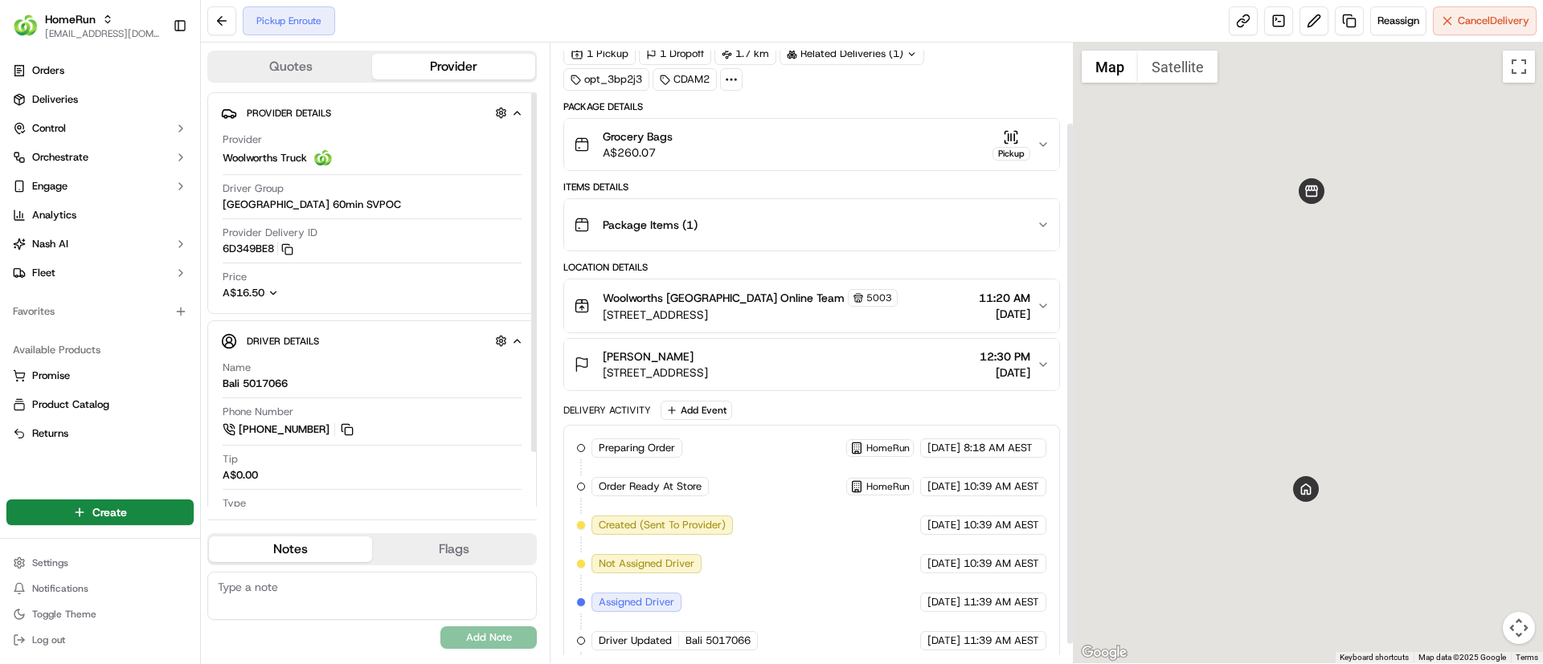
scroll to position [116, 0]
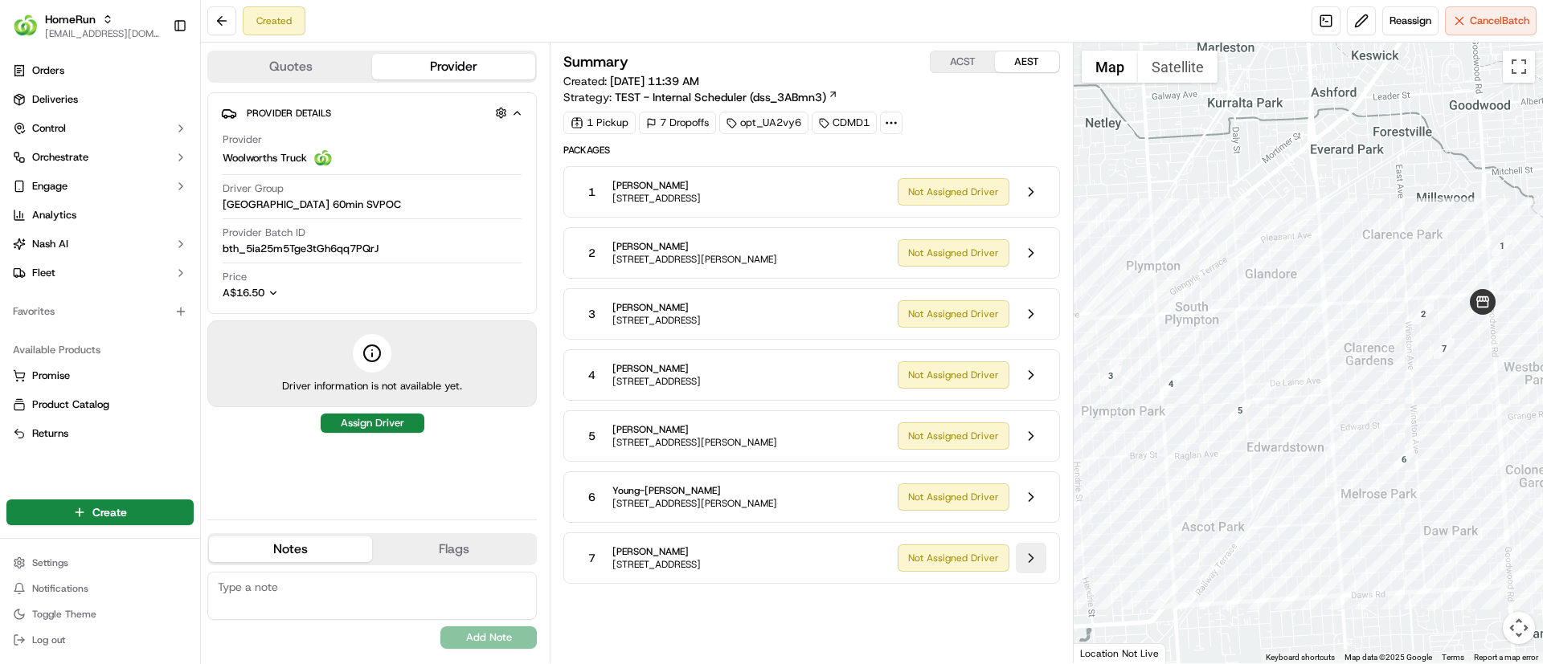
click at [1034, 555] on button at bounding box center [1030, 558] width 31 height 31
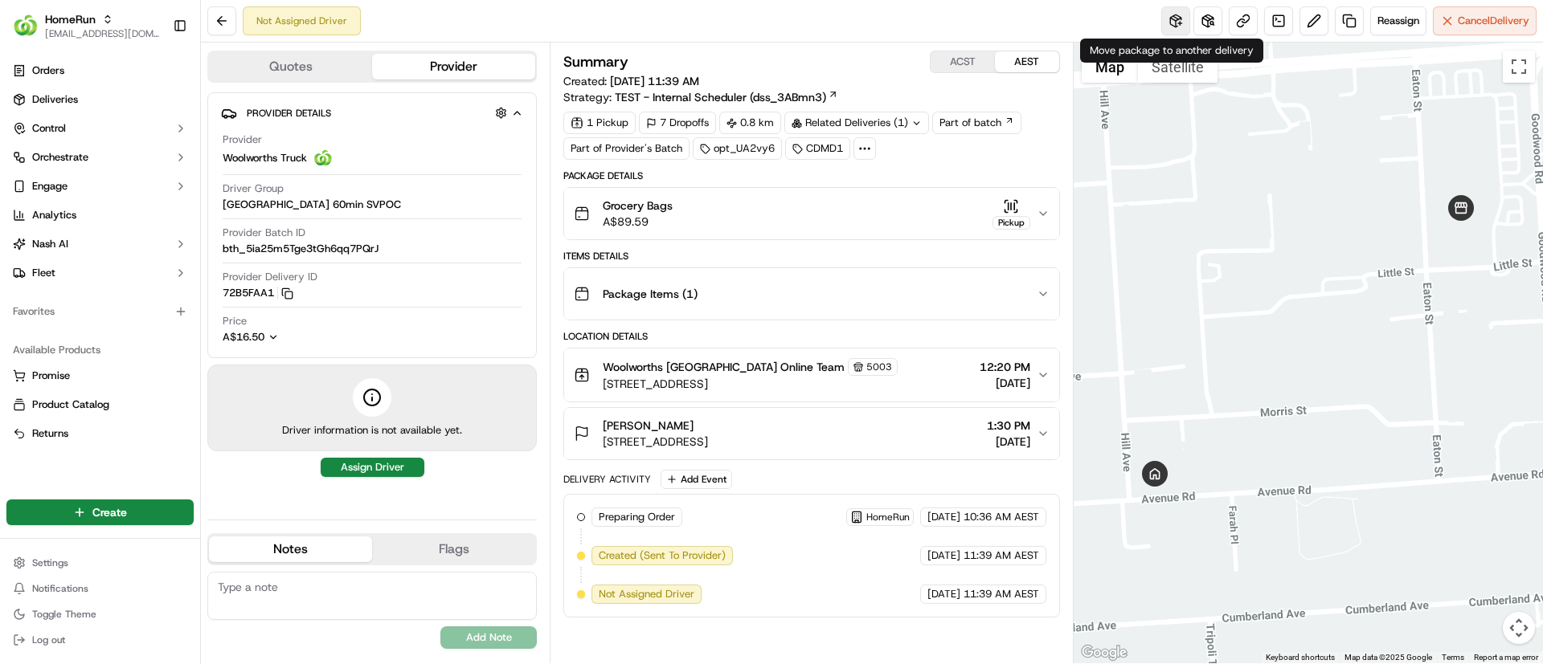
click at [1169, 16] on button at bounding box center [1175, 20] width 29 height 29
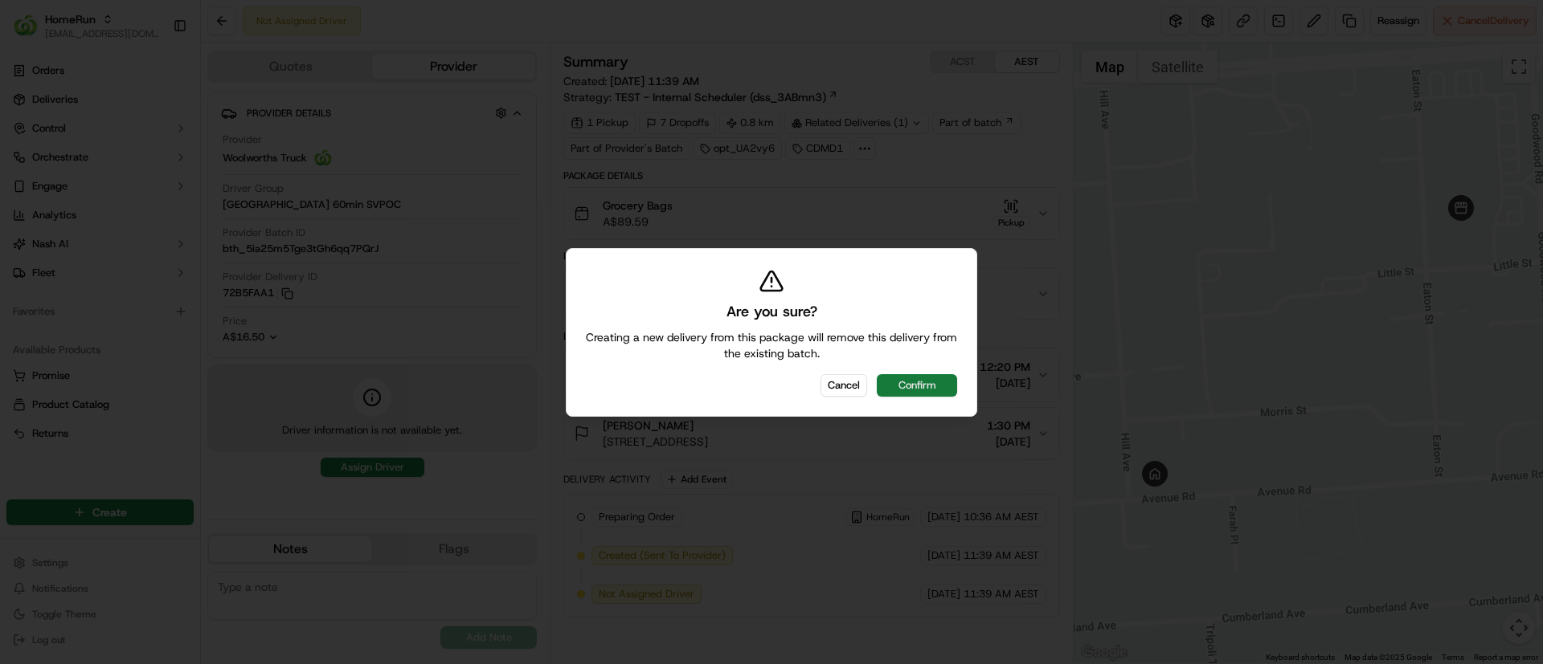
click at [913, 386] on button "Confirm" at bounding box center [917, 385] width 80 height 22
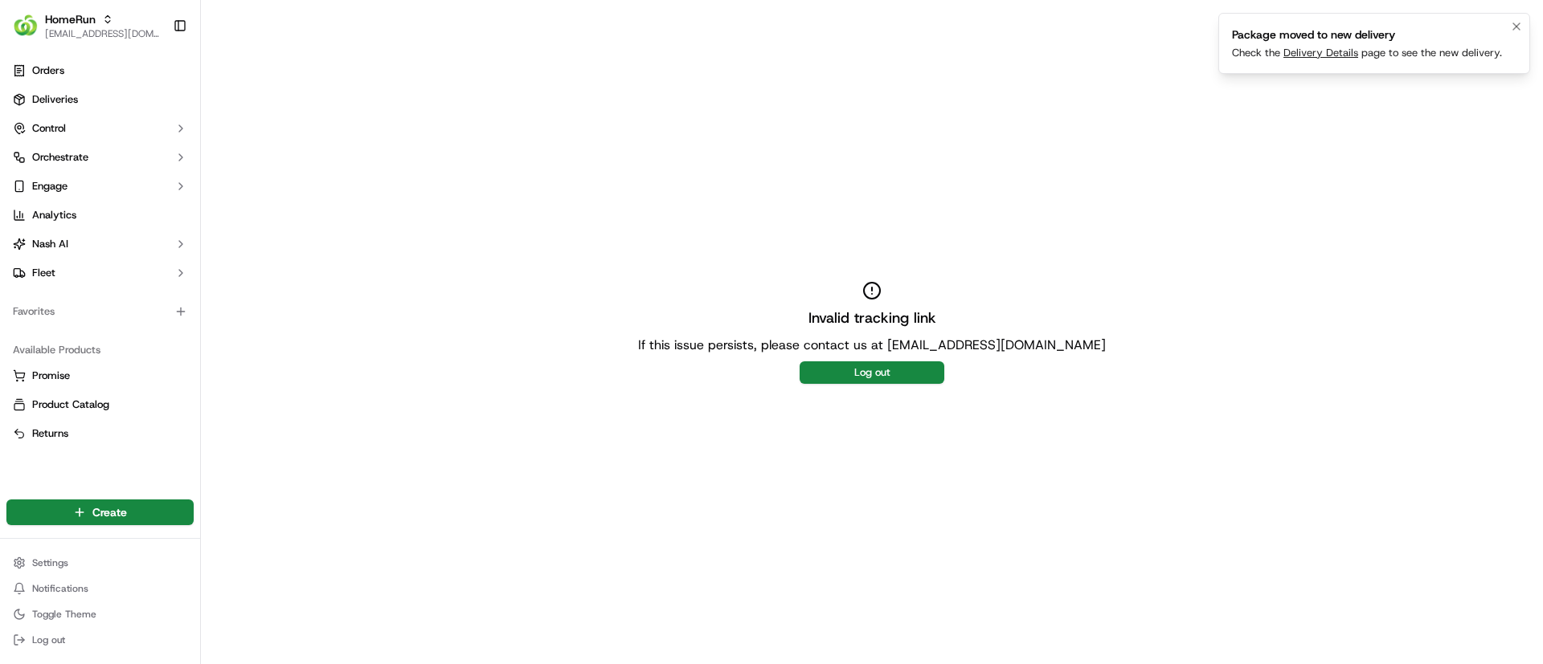
click at [1308, 49] on link "Delivery Details" at bounding box center [1320, 53] width 75 height 14
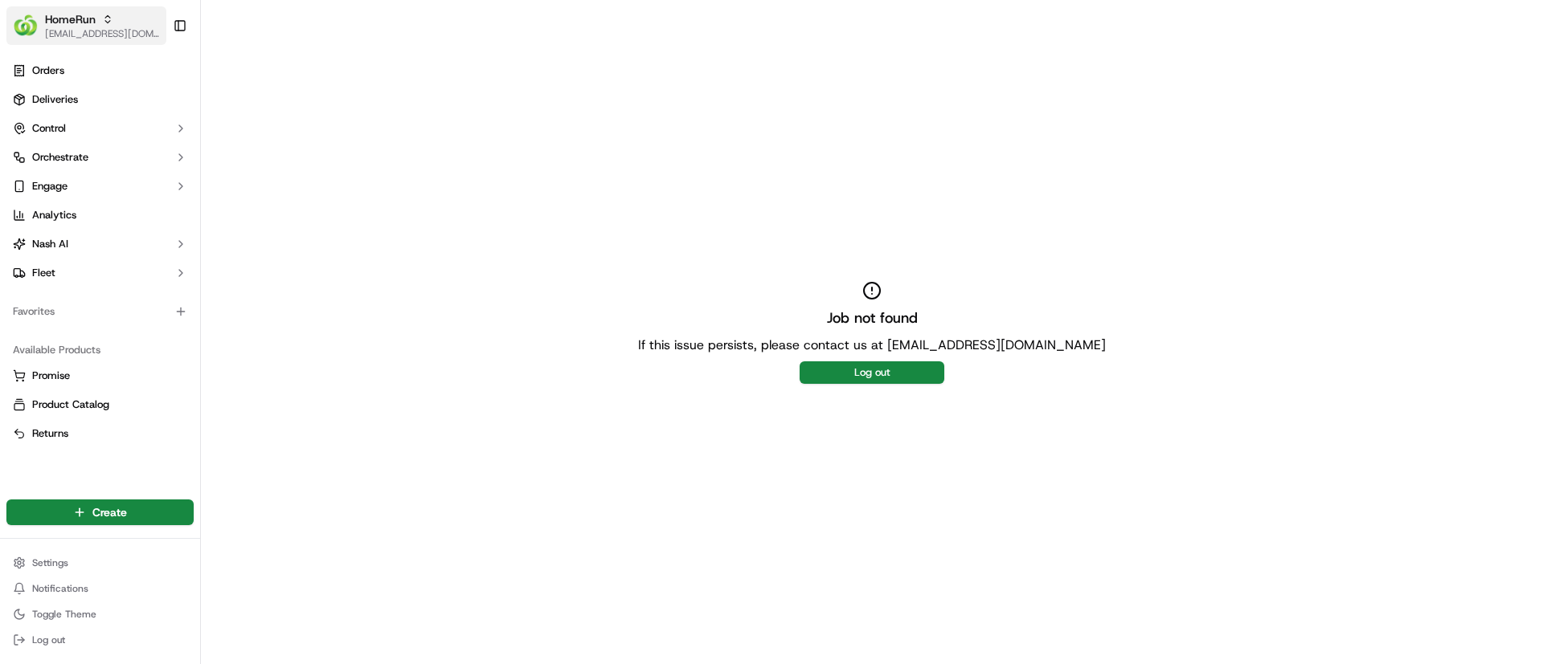
click at [92, 31] on span "[EMAIL_ADDRESS][DOMAIN_NAME]" at bounding box center [102, 33] width 115 height 13
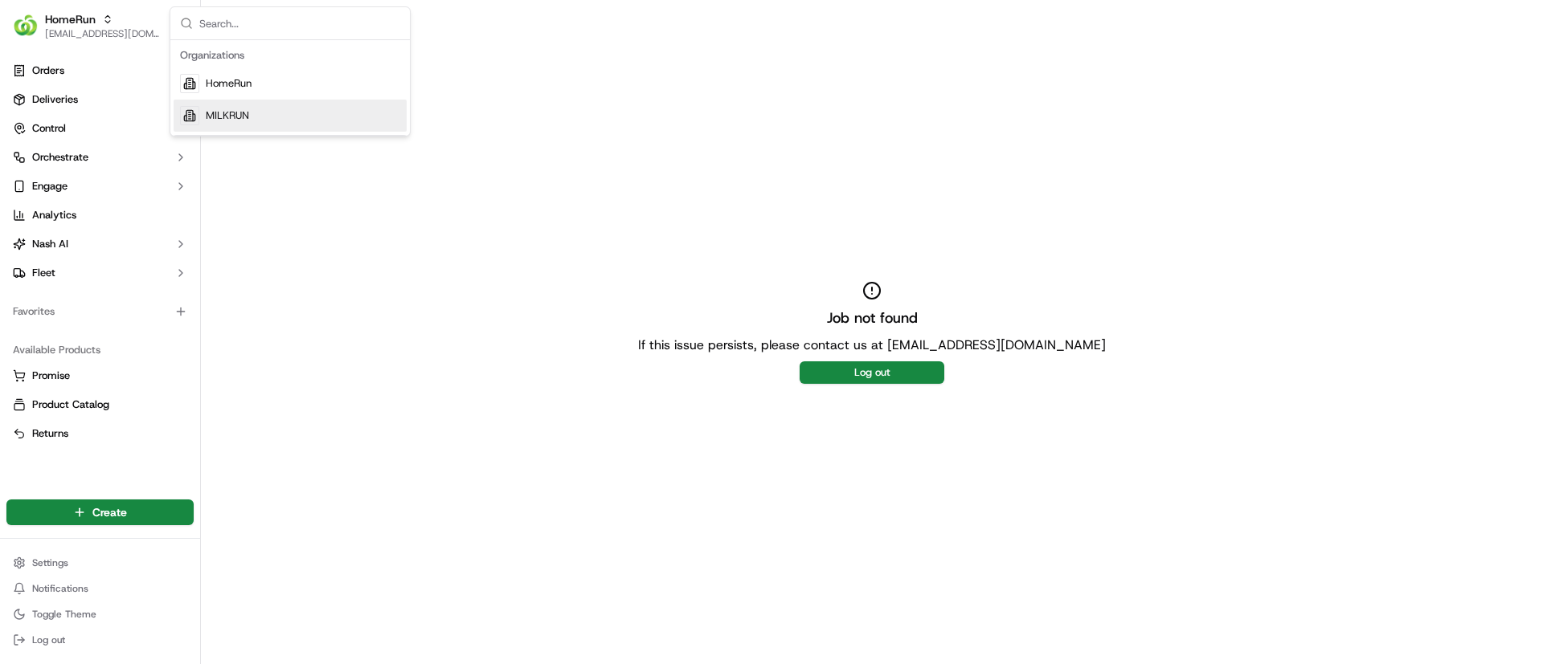
click at [239, 114] on span "MILKRUN" at bounding box center [227, 115] width 43 height 14
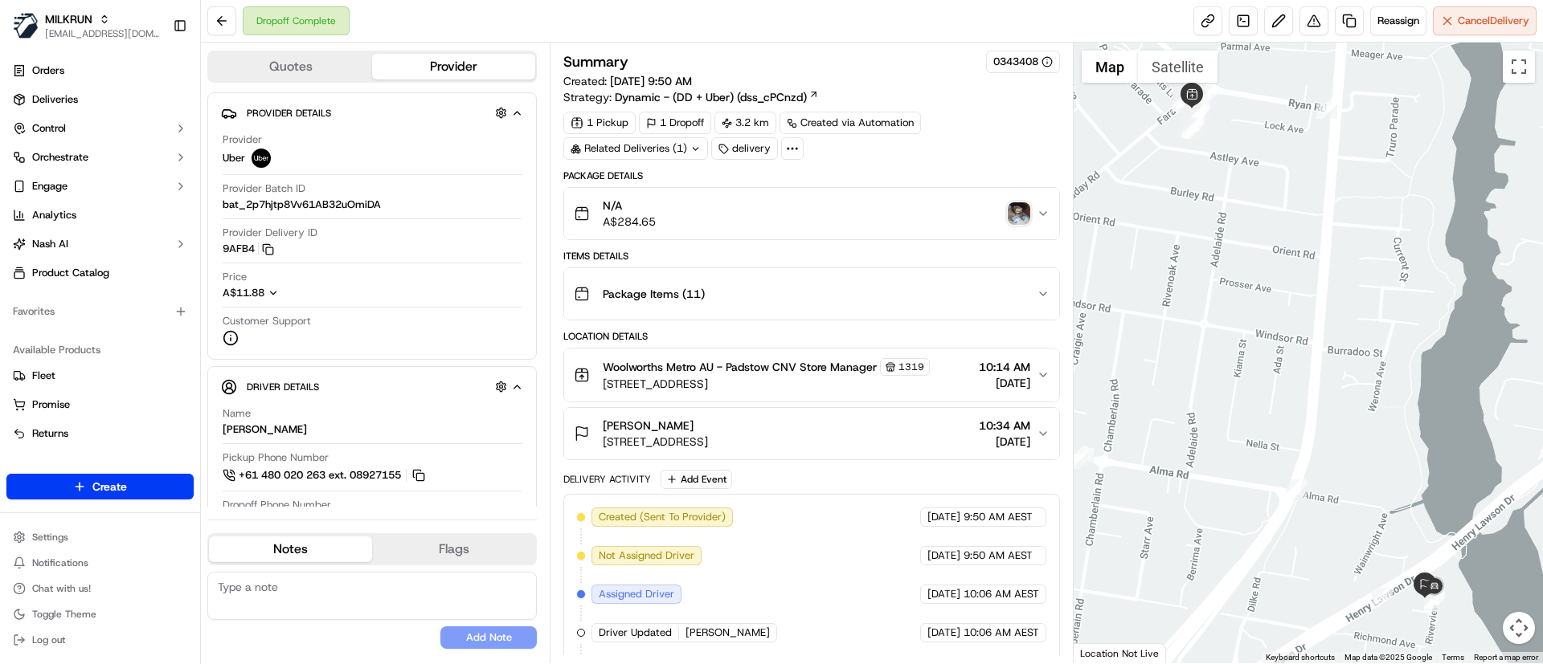
click at [1012, 208] on img "button" at bounding box center [1018, 213] width 22 height 22
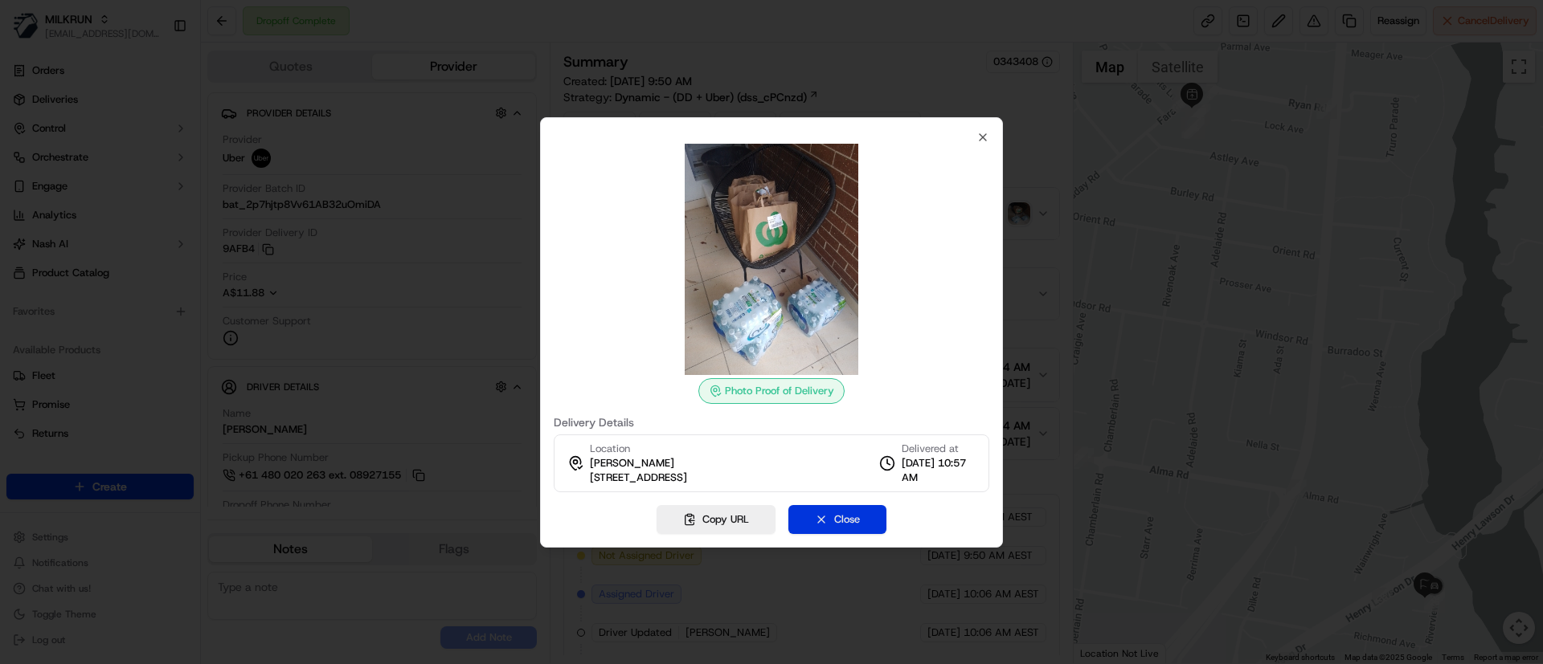
click at [836, 521] on button "Close" at bounding box center [837, 519] width 98 height 29
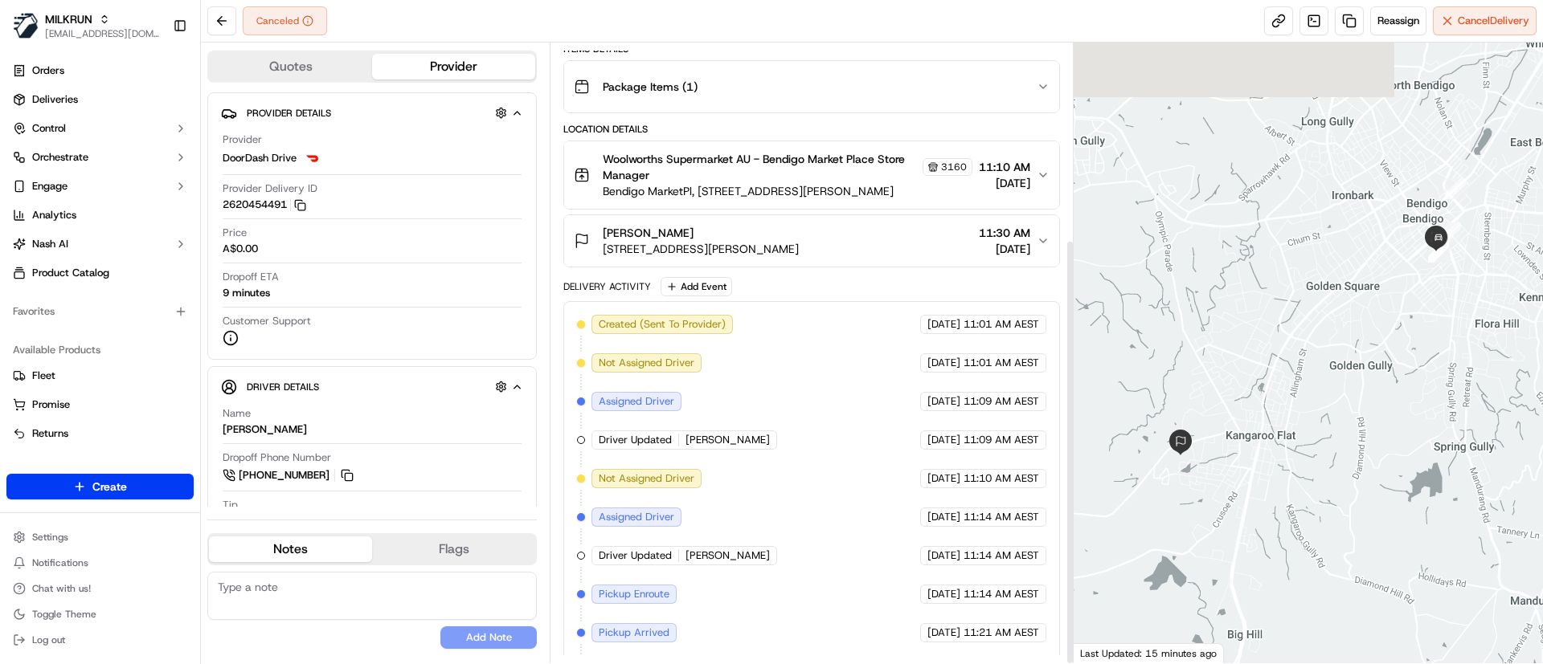
scroll to position [285, 0]
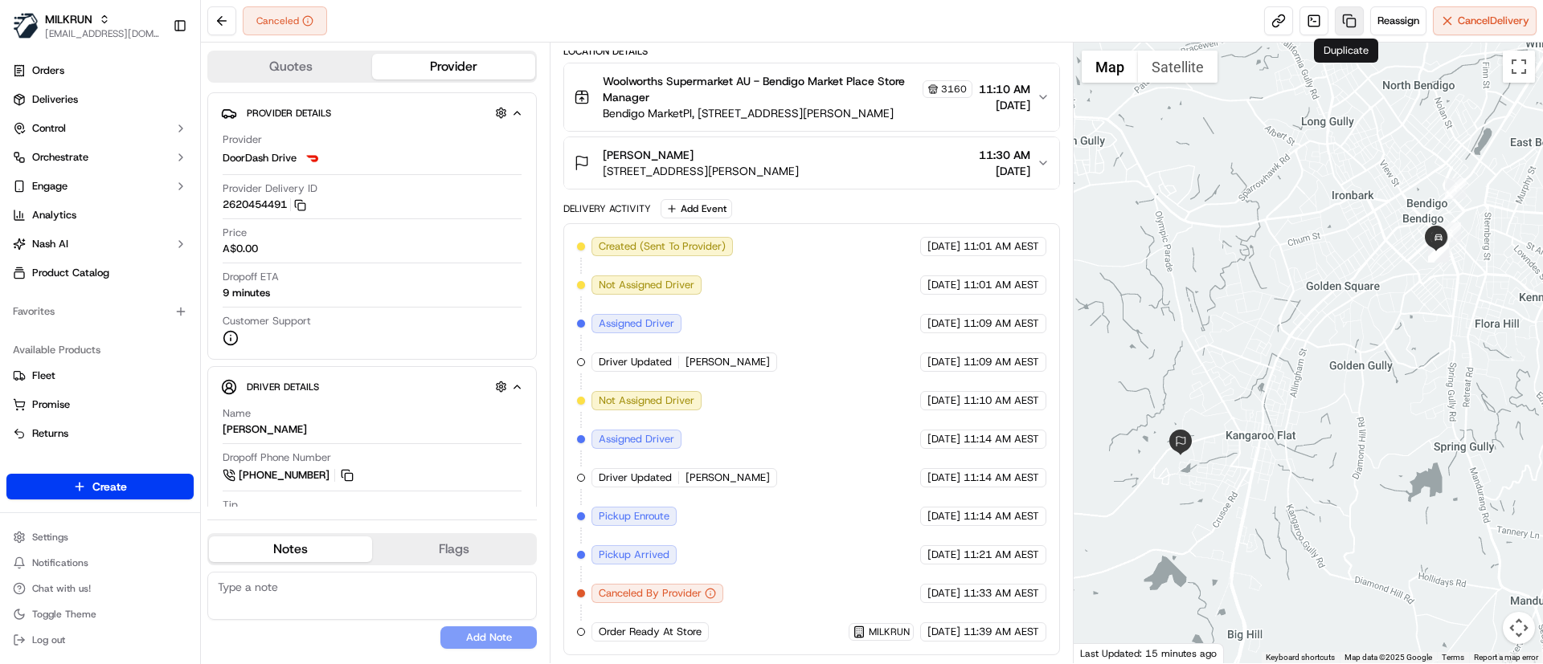
click at [1343, 25] on link at bounding box center [1348, 20] width 29 height 29
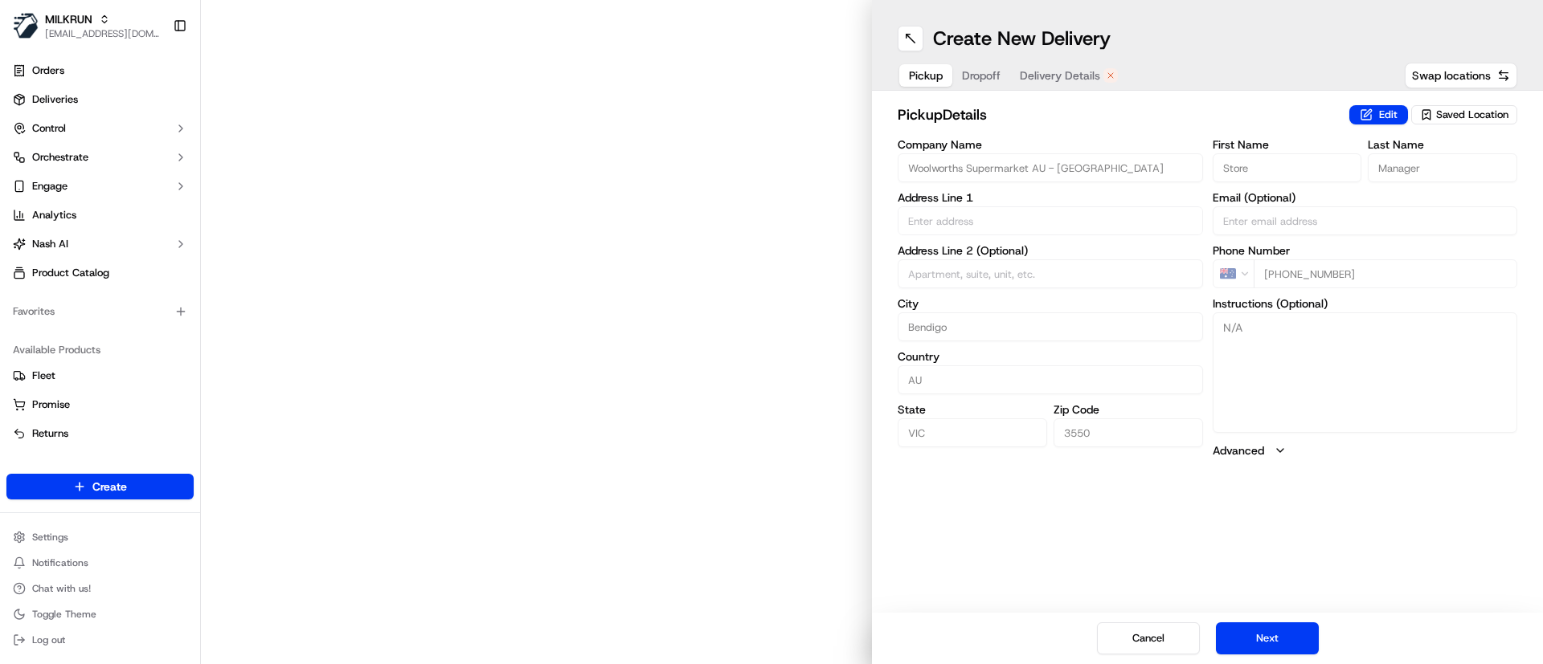
type input "Bendigo MarketPl, 116-120 Mitchell St"
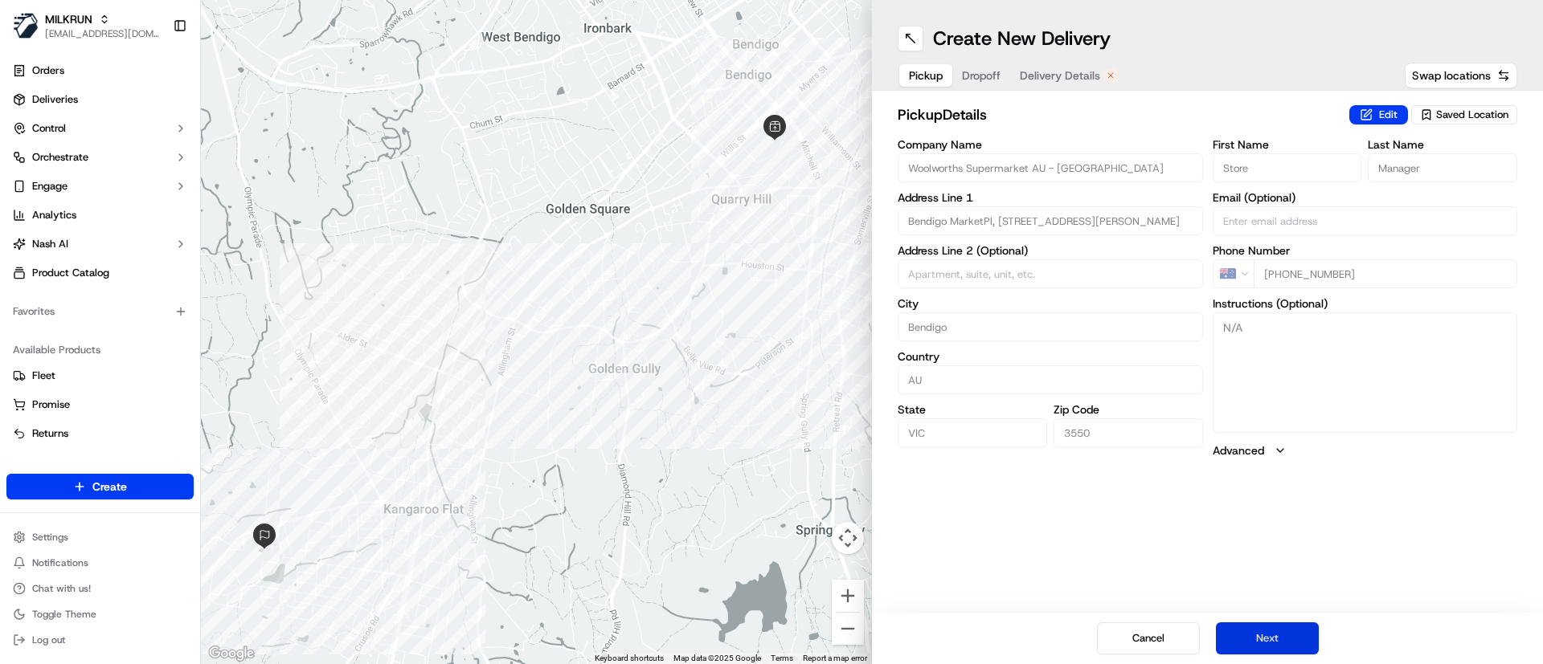
click at [1293, 646] on button "Next" at bounding box center [1267, 639] width 103 height 32
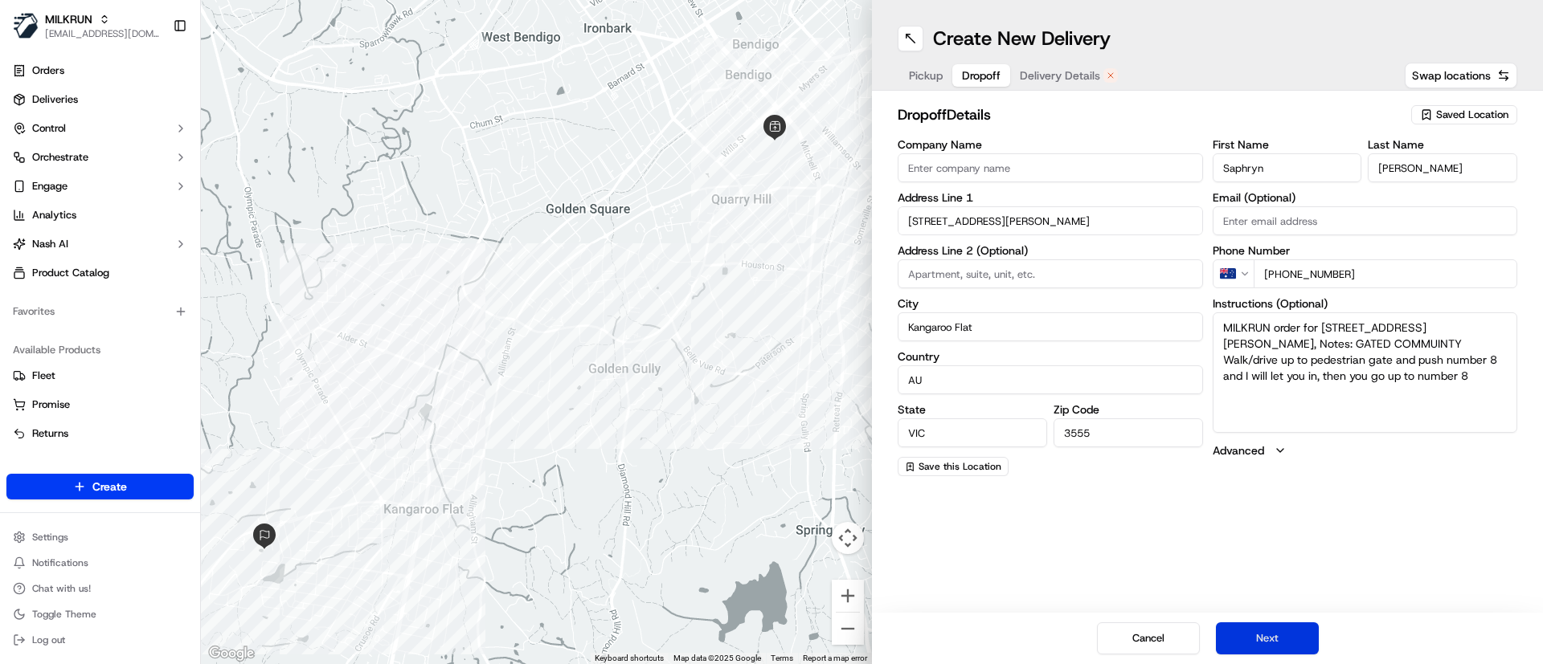
click at [1277, 643] on button "Next" at bounding box center [1267, 639] width 103 height 32
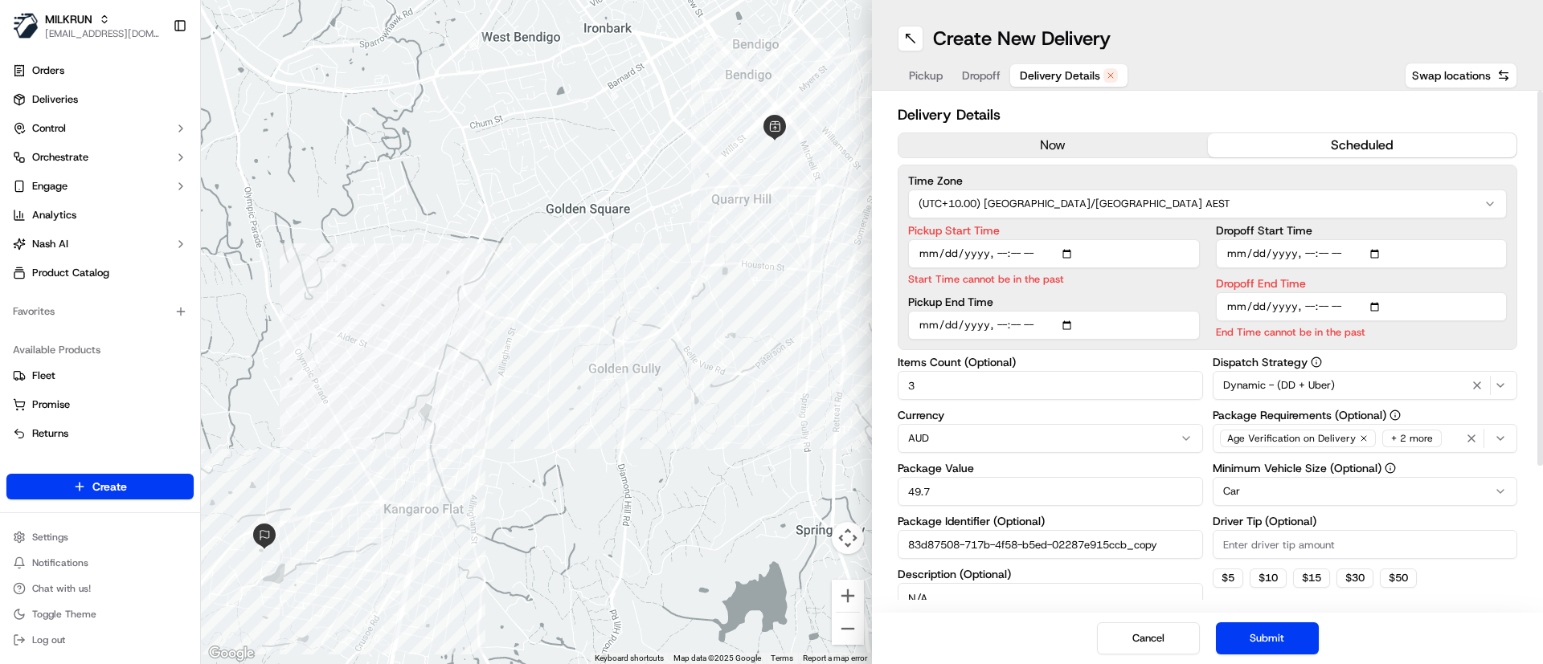
click at [1002, 143] on button "now" at bounding box center [1052, 145] width 309 height 24
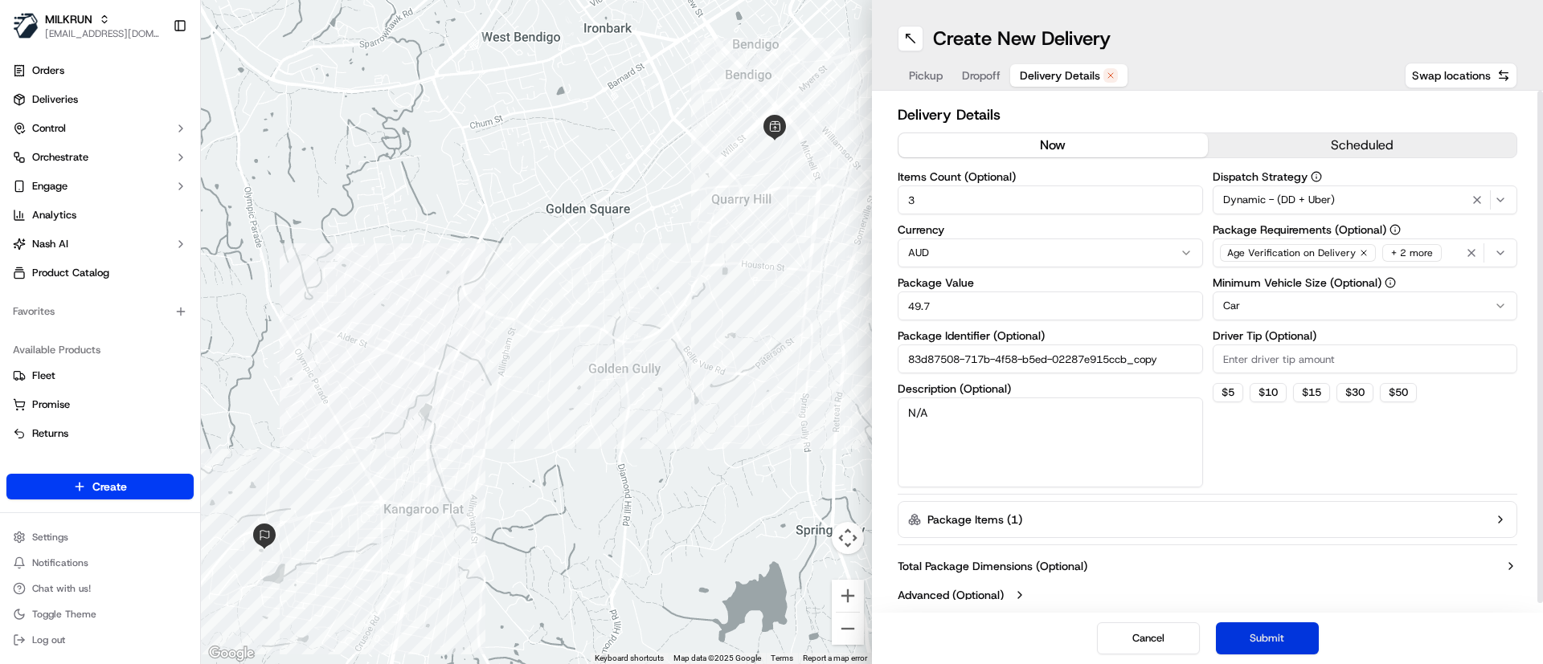
click at [1263, 642] on button "Submit" at bounding box center [1267, 639] width 103 height 32
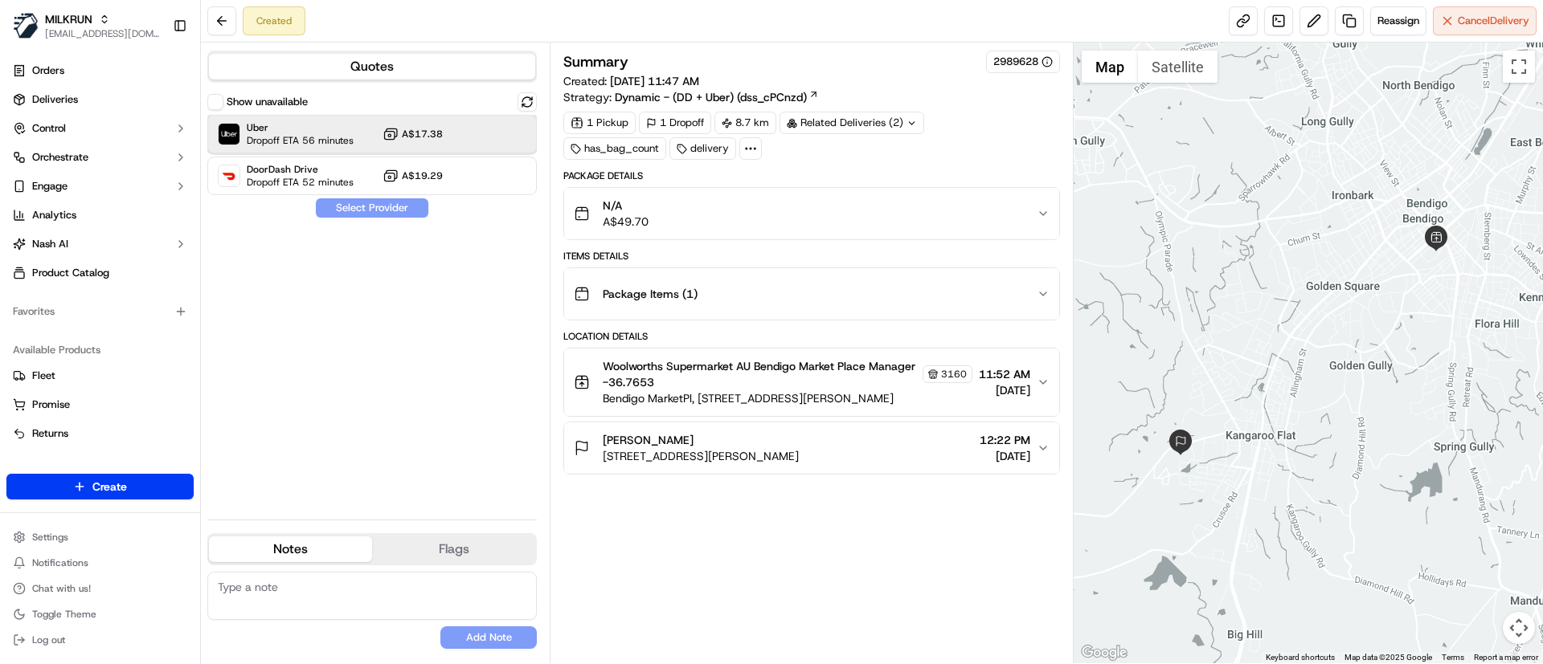
click at [275, 129] on span "Uber" at bounding box center [300, 127] width 107 height 13
click at [362, 209] on button "Assign Provider" at bounding box center [372, 207] width 114 height 19
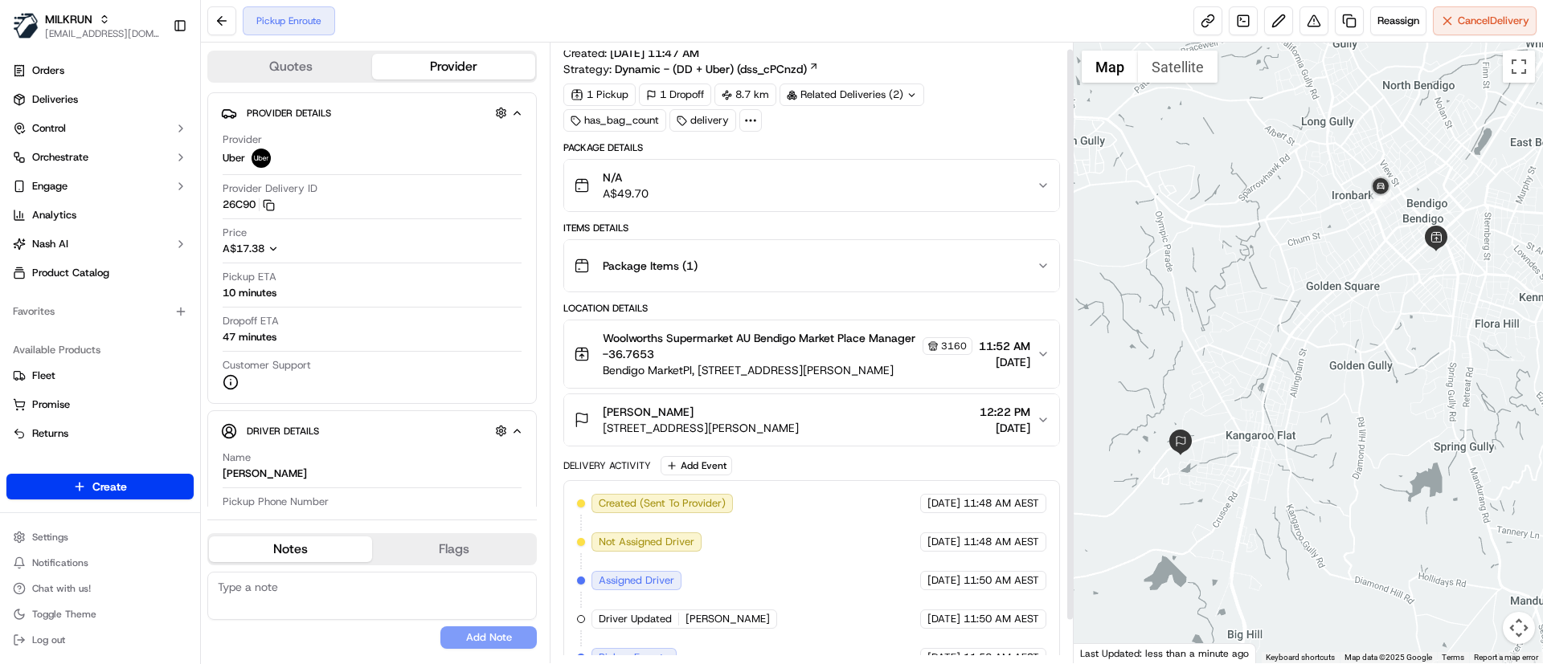
scroll to position [54, 0]
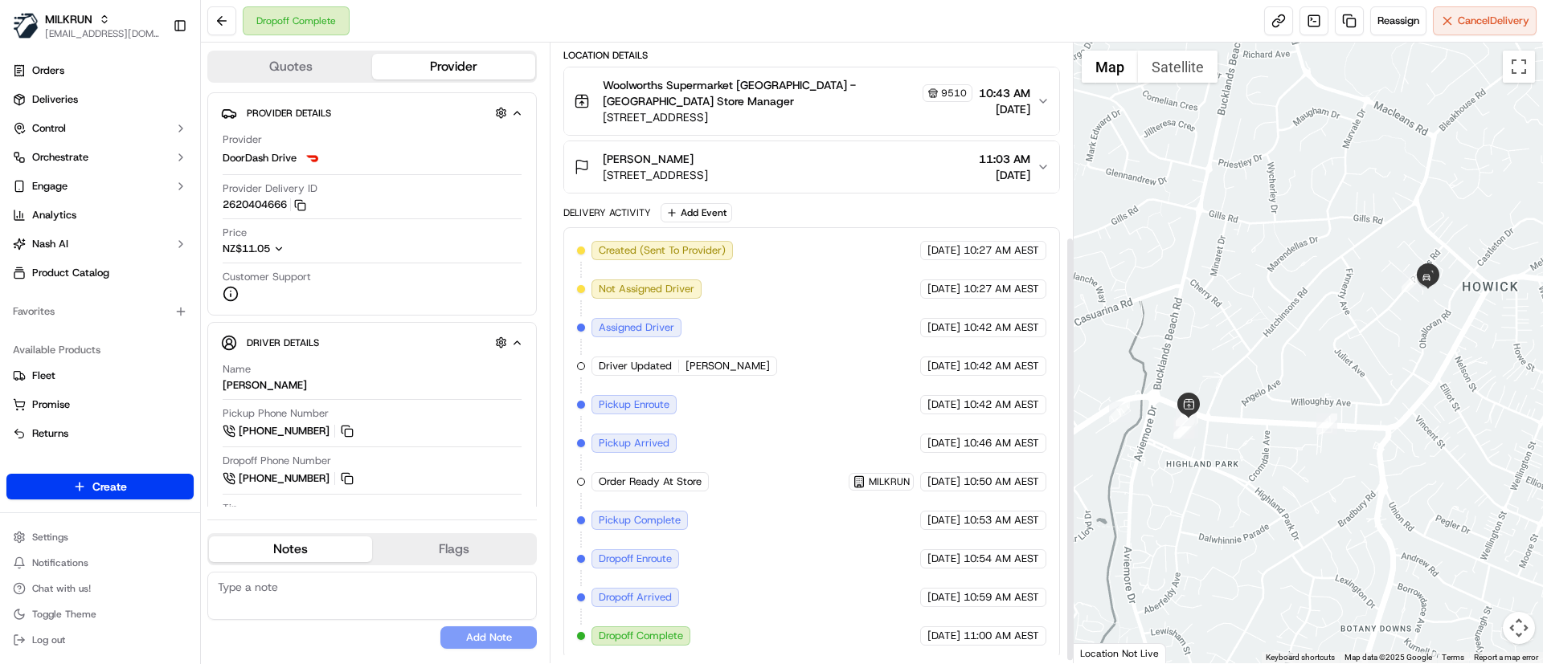
scroll to position [285, 0]
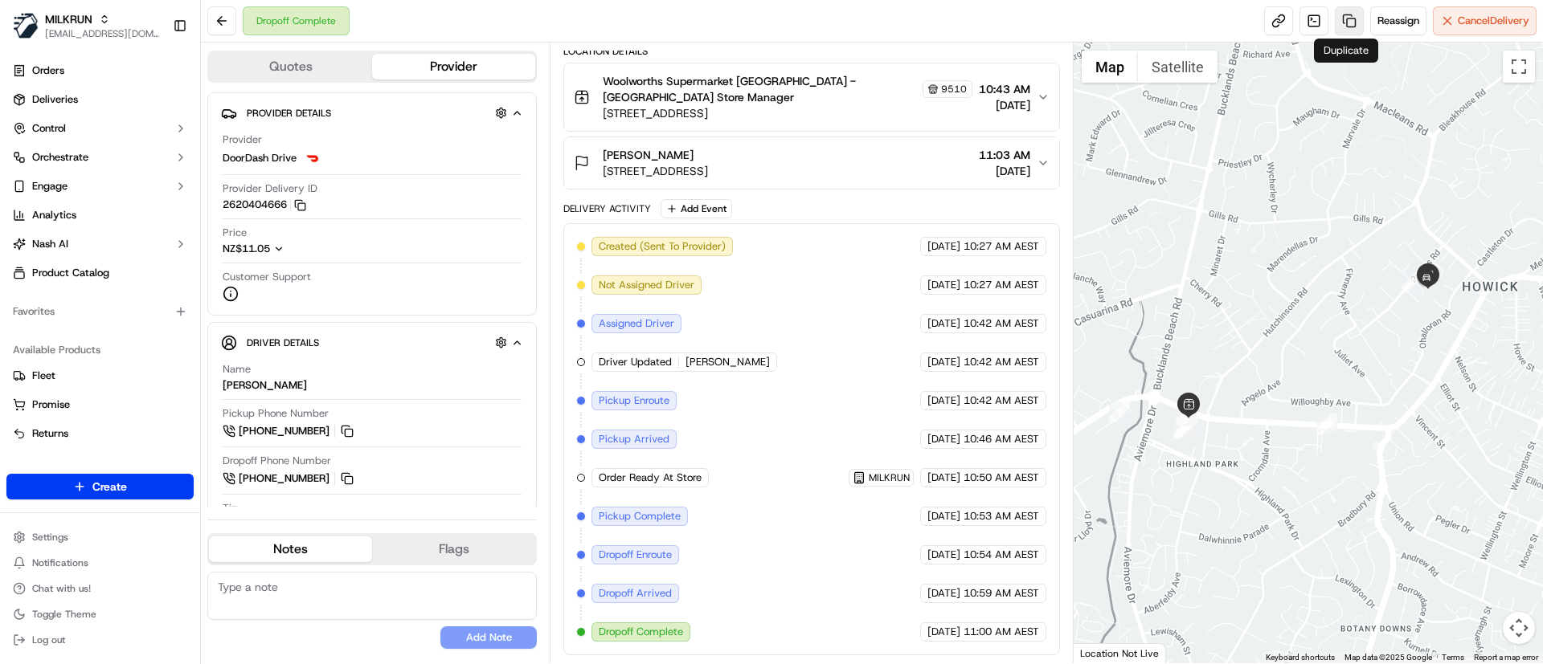
click at [1346, 14] on link at bounding box center [1348, 20] width 29 height 29
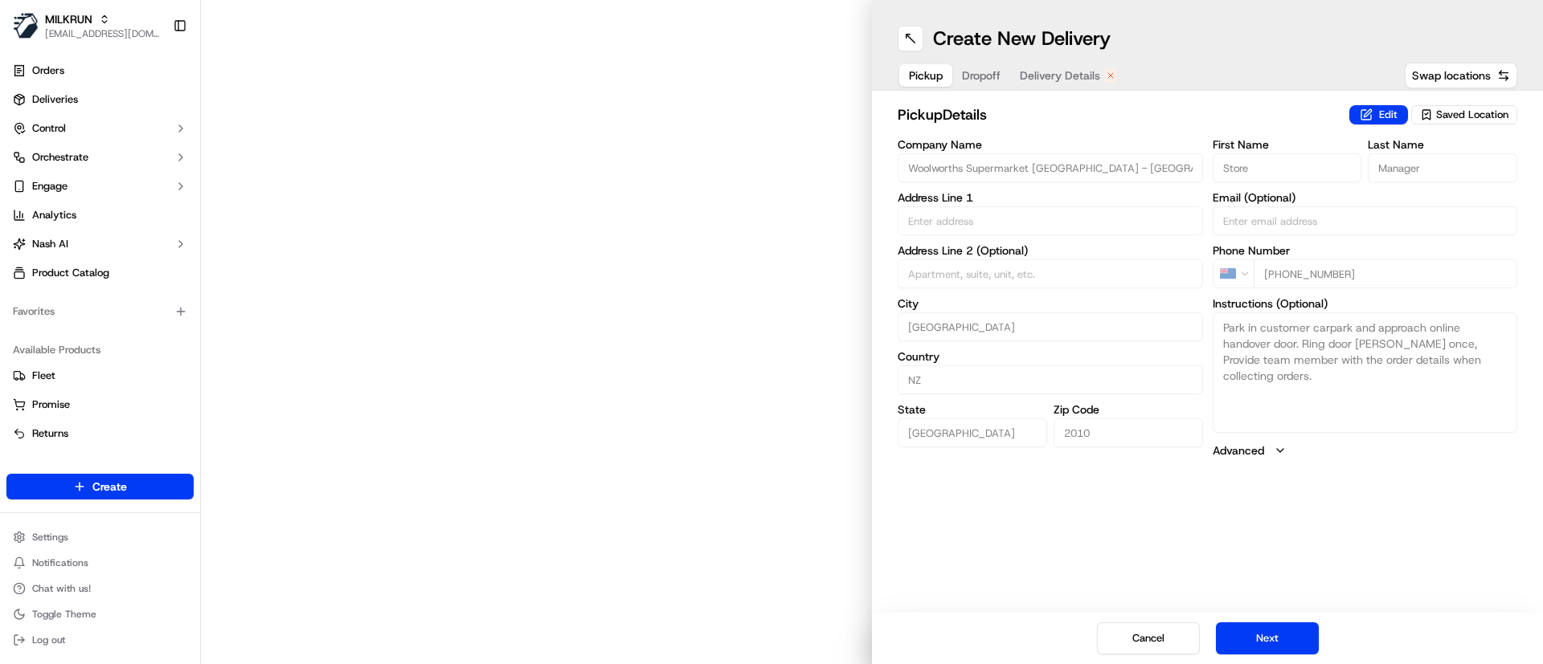
type input "507 Pakuranga Rd"
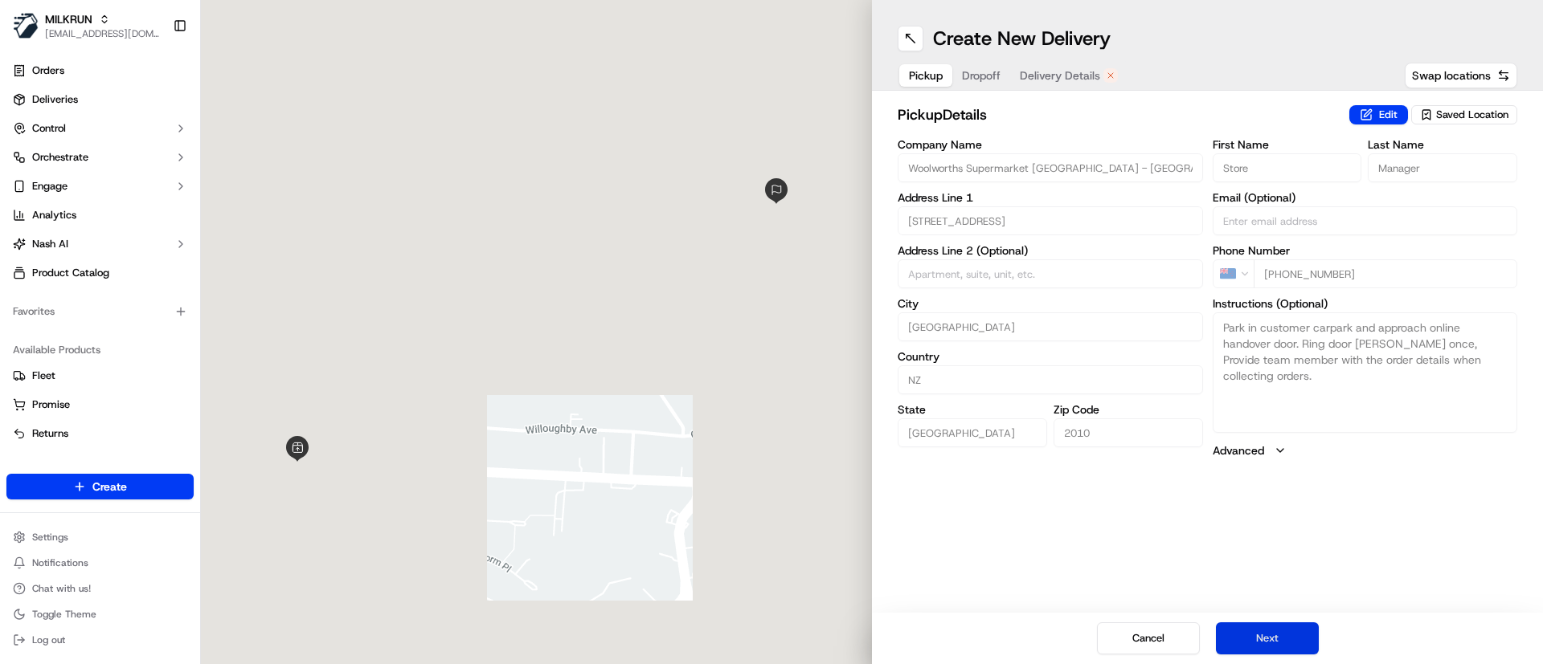
click at [1275, 626] on button "Next" at bounding box center [1267, 639] width 103 height 32
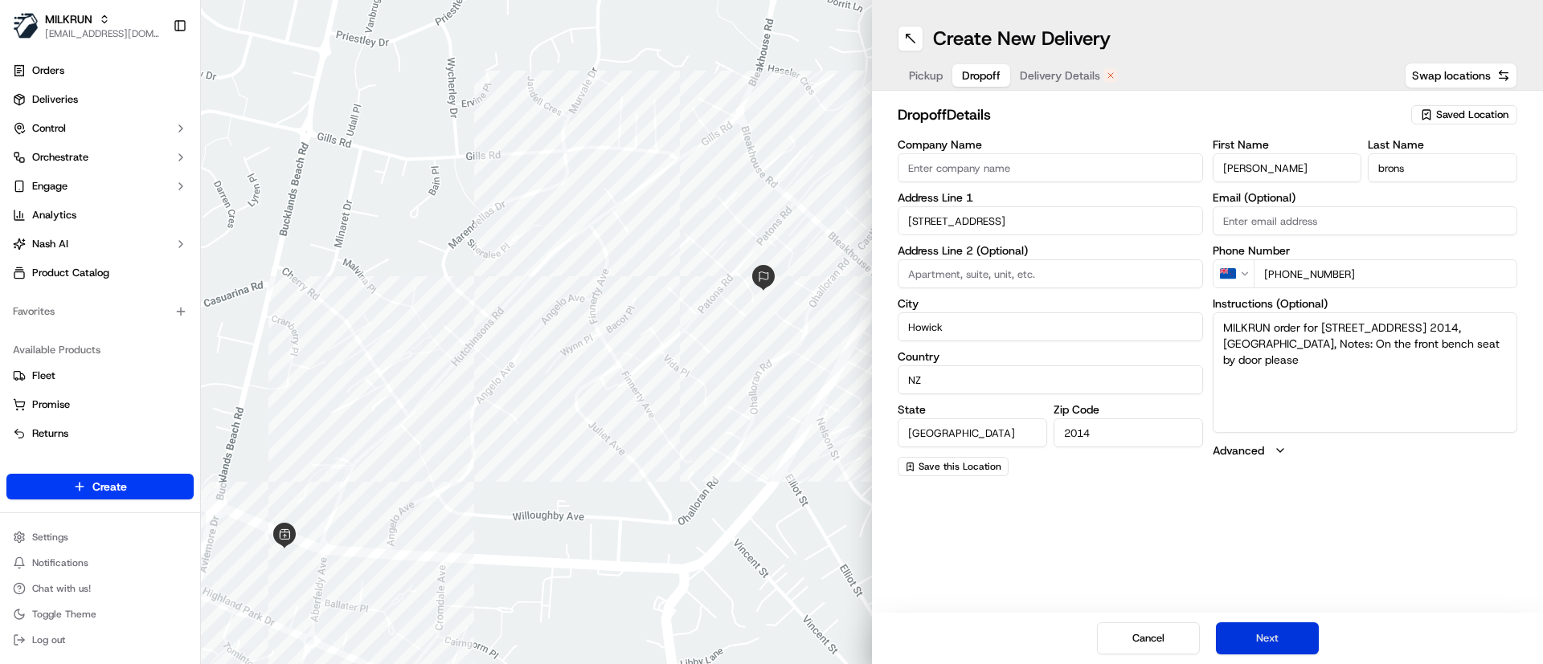
click at [1281, 631] on button "Next" at bounding box center [1267, 639] width 103 height 32
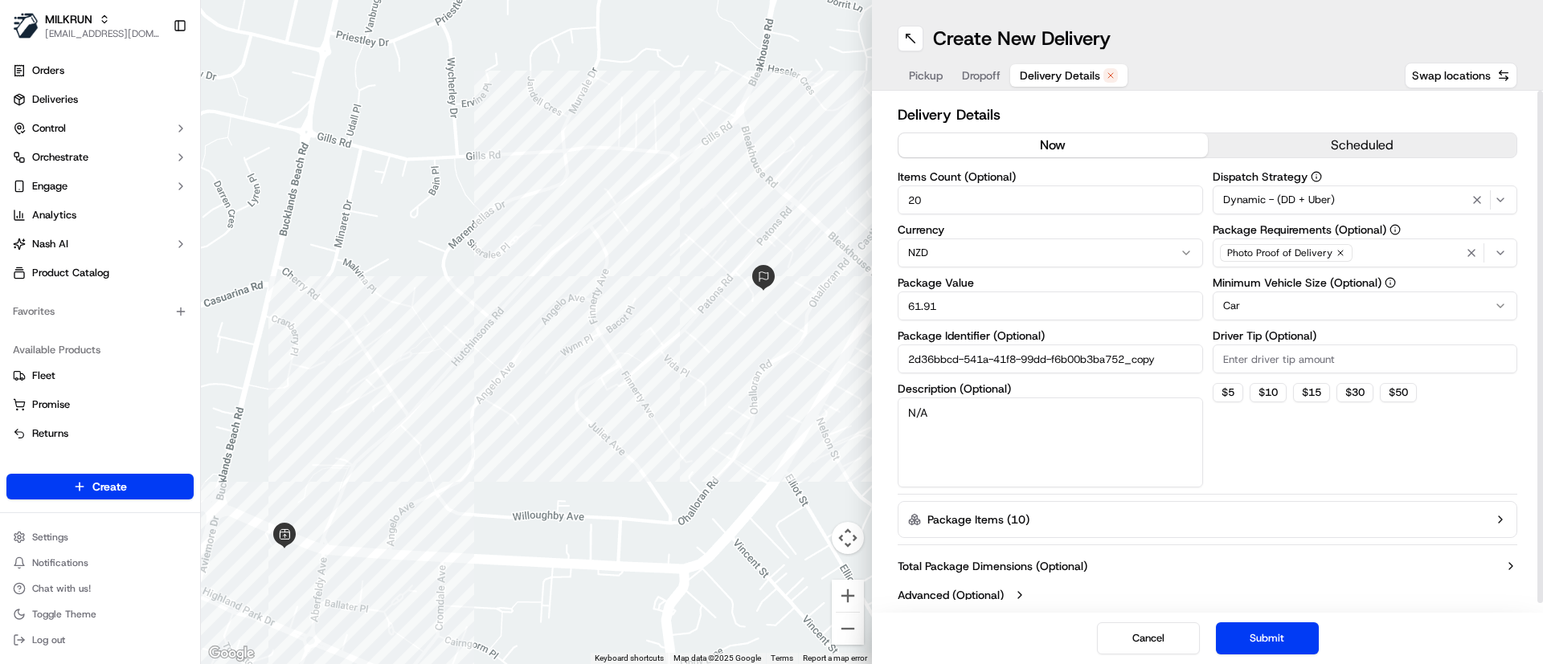
click at [1044, 145] on button "now" at bounding box center [1052, 145] width 309 height 24
click at [1268, 633] on button "Submit" at bounding box center [1267, 639] width 103 height 32
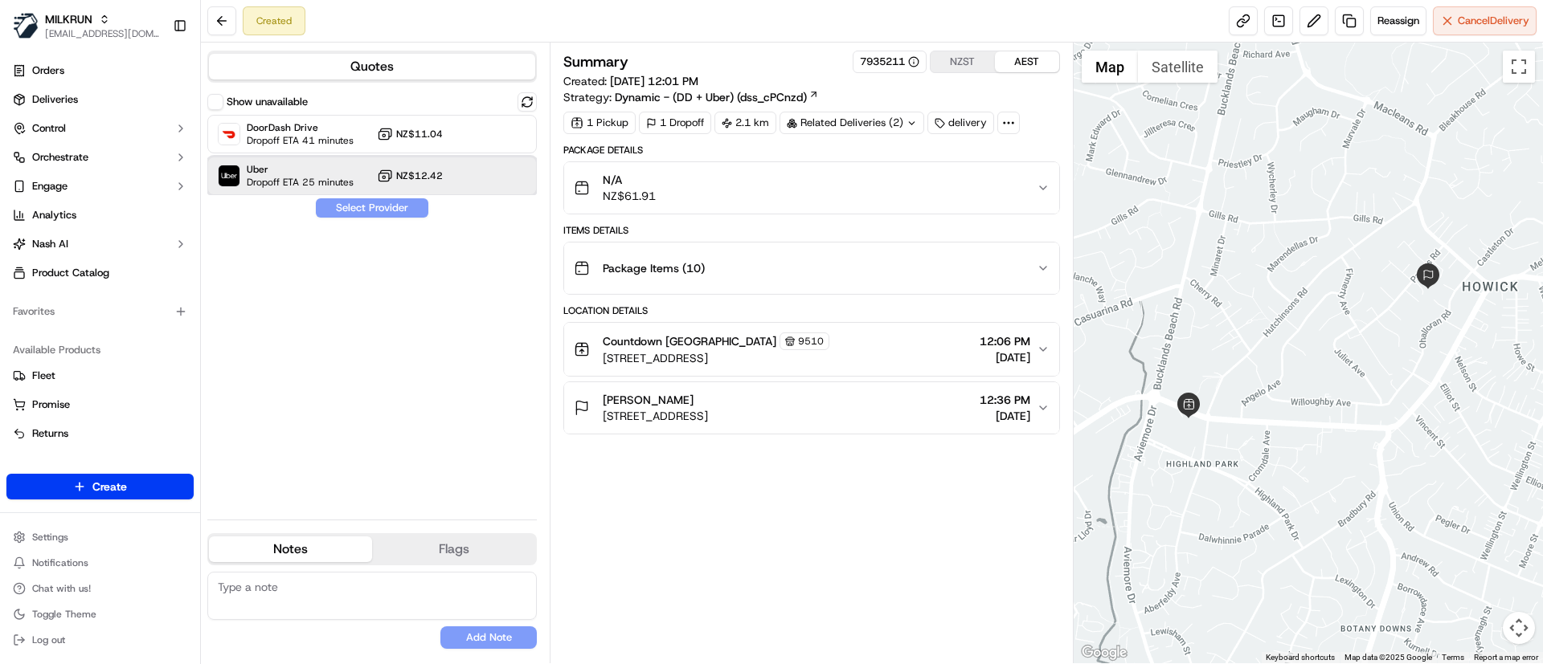
click at [290, 173] on span "Uber" at bounding box center [300, 169] width 107 height 13
click at [346, 210] on button "Assign Provider" at bounding box center [372, 207] width 114 height 19
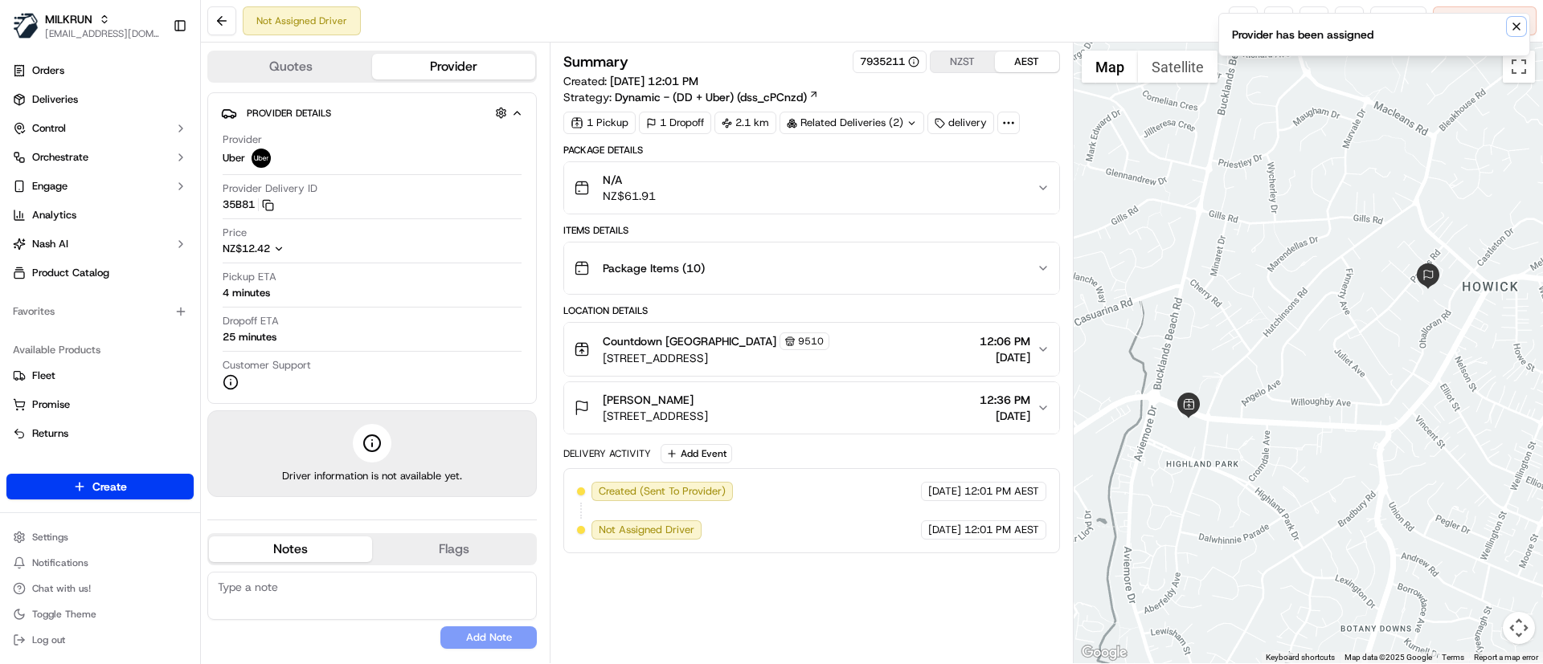
click at [1518, 22] on icon "Notifications (F8)" at bounding box center [1516, 26] width 13 height 13
click at [1242, 16] on link at bounding box center [1242, 20] width 29 height 29
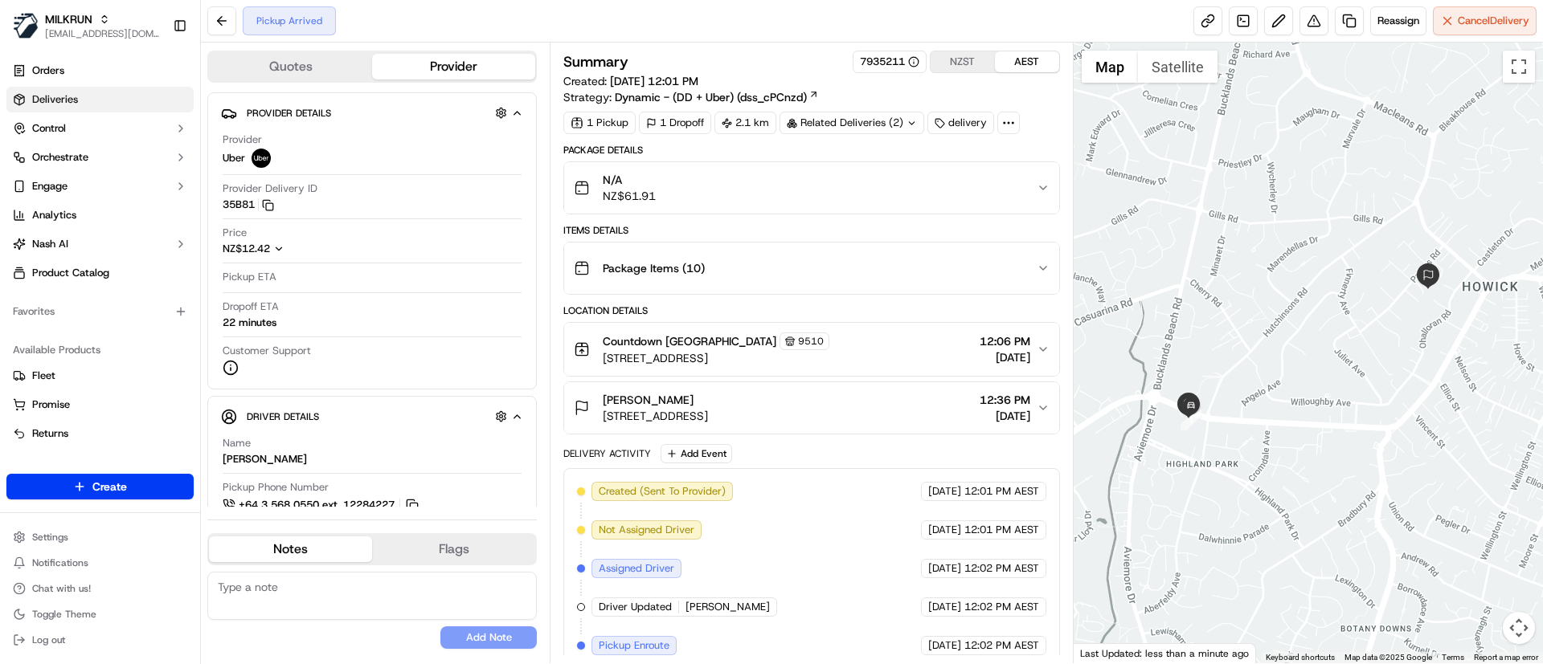
click at [84, 96] on link "Deliveries" at bounding box center [99, 100] width 187 height 26
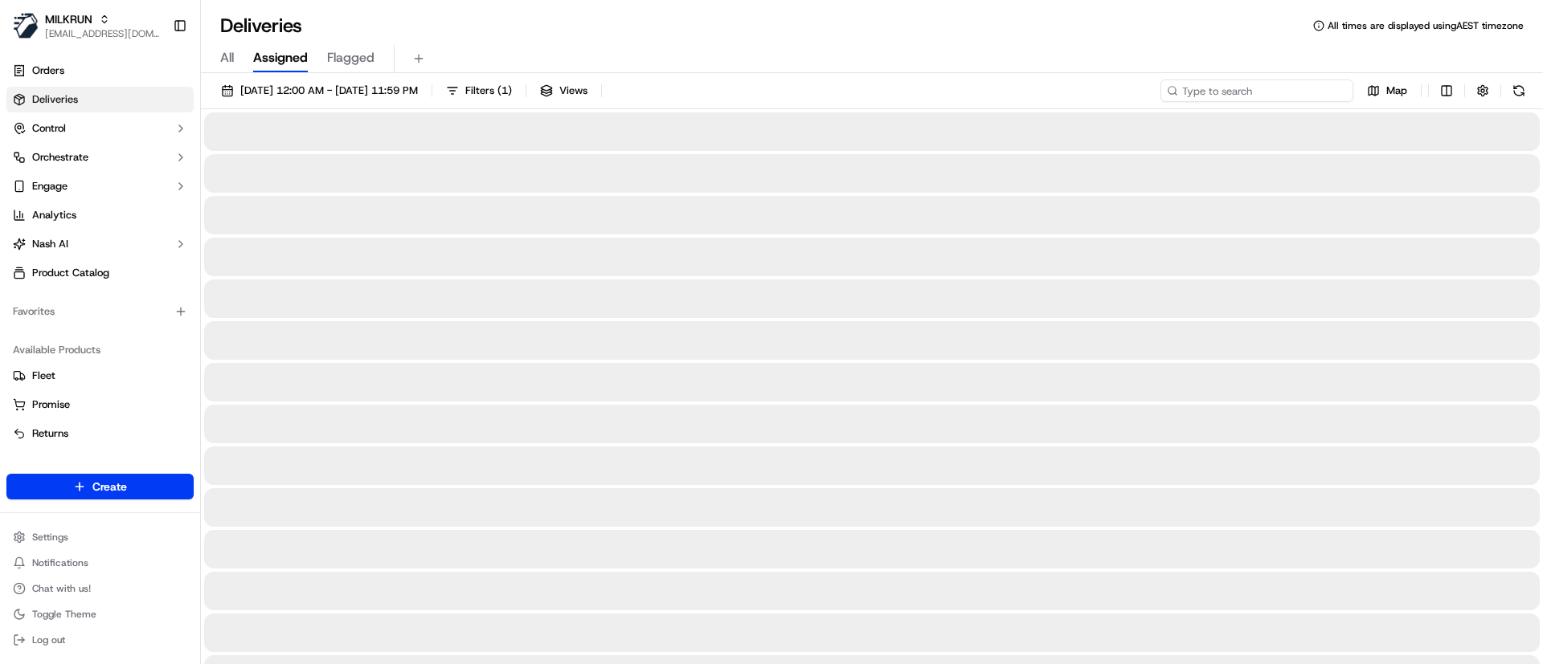
click at [1243, 96] on input at bounding box center [1256, 91] width 193 height 22
paste input "f5bcbcdc-8482-416b-b343-bd7a1d1feaa9"
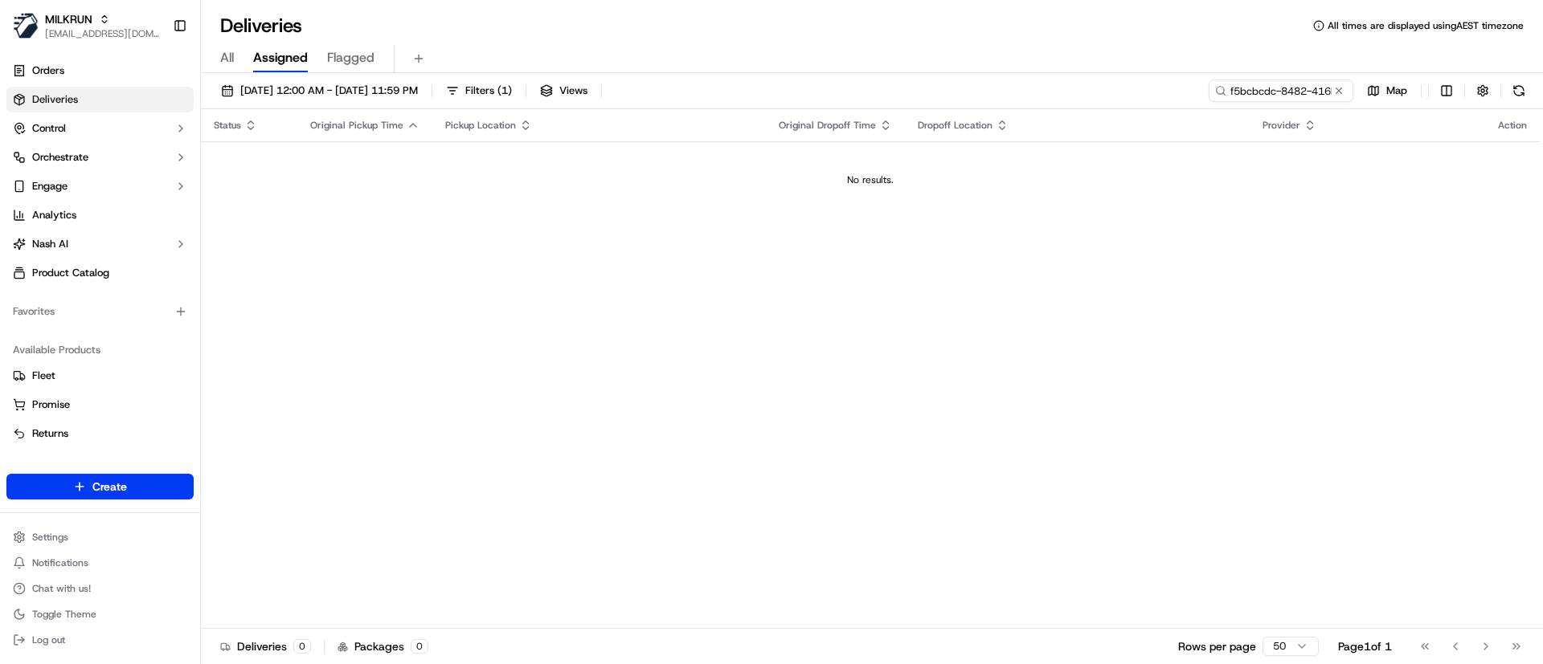
click at [1338, 341] on div "Status Original Pickup Time Pickup Location Original Dropoff Time Dropoff Locat…" at bounding box center [870, 369] width 1338 height 520
click at [1260, 89] on input "f5bcbcdc-8482-416b-b343-bd7a1d1feaa9" at bounding box center [1256, 91] width 193 height 22
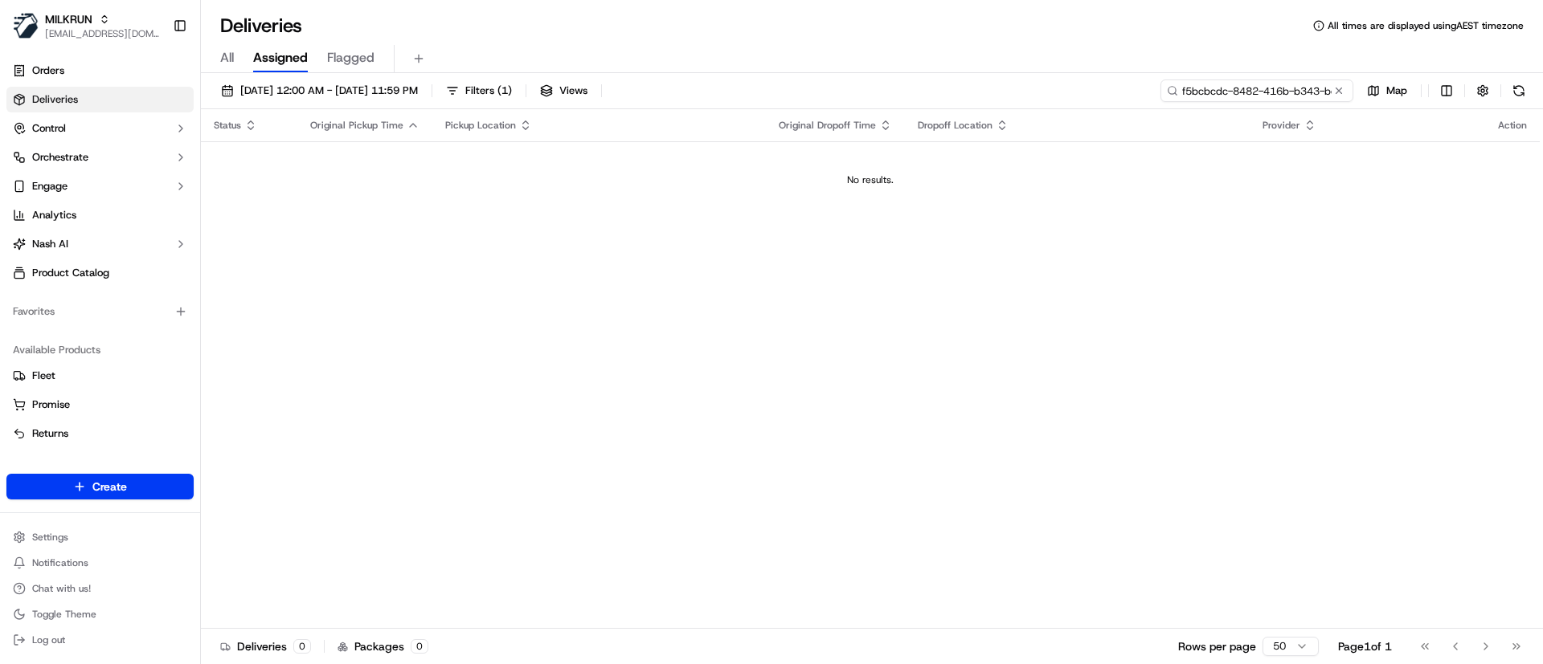
click at [1197, 81] on input "f5bcbcdc-8482-416b-b343-bd7a1d1feaa9" at bounding box center [1256, 91] width 193 height 22
paste input "Helen Marinovic"
drag, startPoint x: 1277, startPoint y: 88, endPoint x: 1031, endPoint y: 93, distance: 246.7
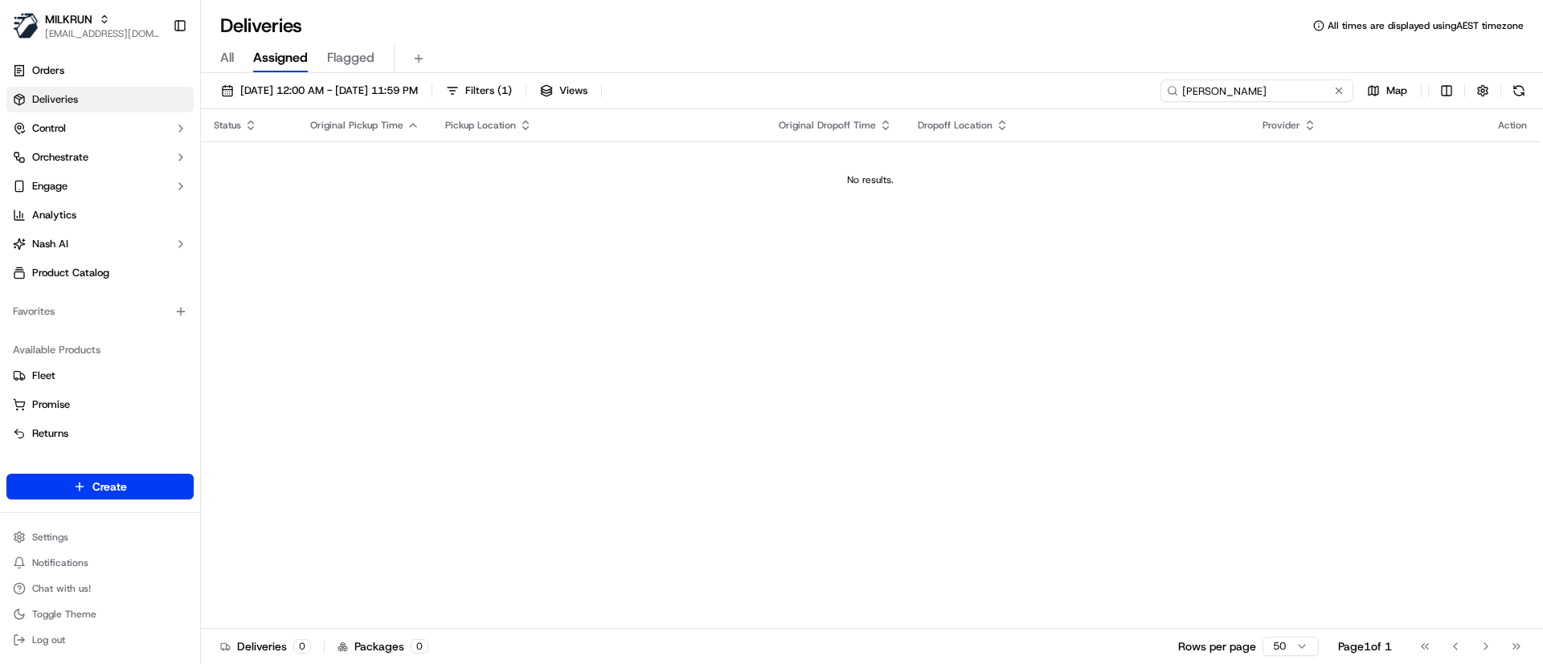
click at [1031, 93] on div "20/09/2025 12:00 AM - 20/09/2025 11:59 PM Filters ( 1 ) Views Helen Marinovic M…" at bounding box center [872, 95] width 1342 height 30
type input "\"
click at [1186, 88] on input "Helen Marinovic" at bounding box center [1256, 91] width 193 height 22
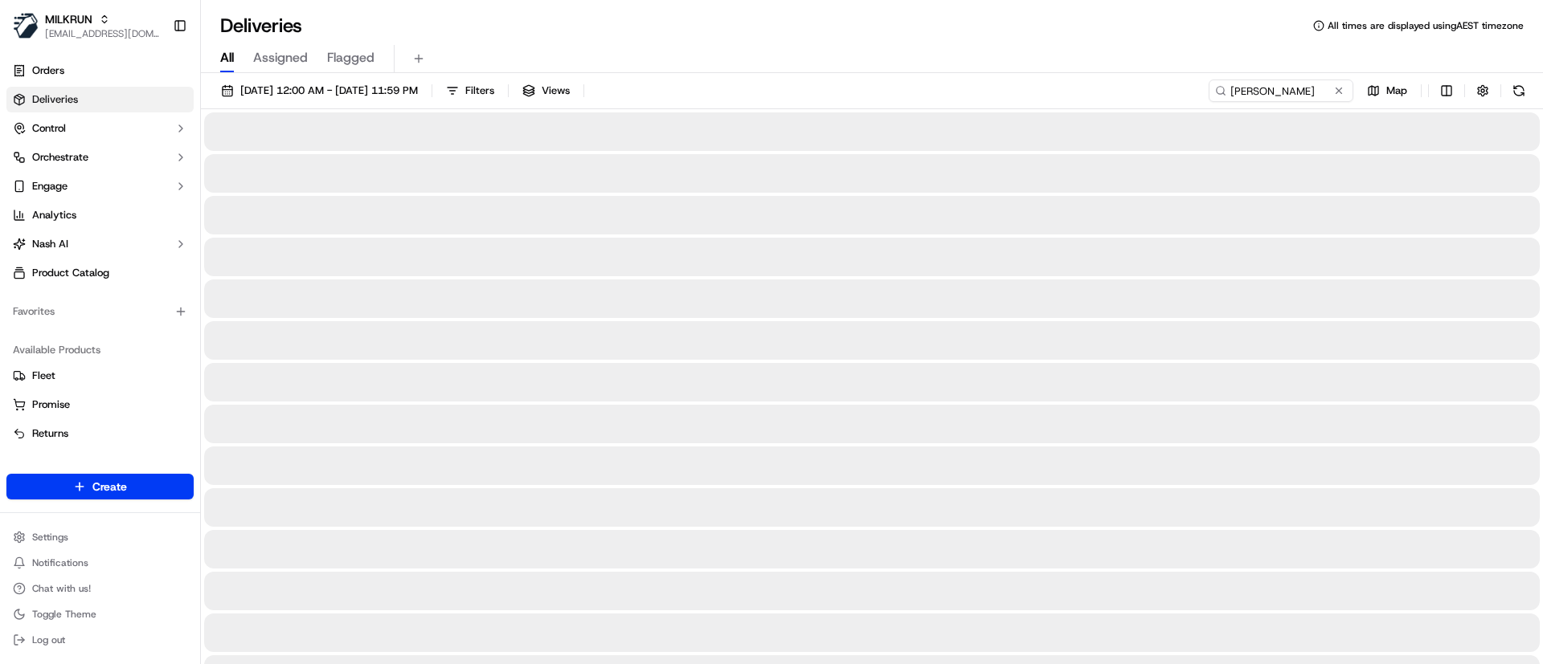
click at [225, 59] on span "All" at bounding box center [227, 57] width 14 height 19
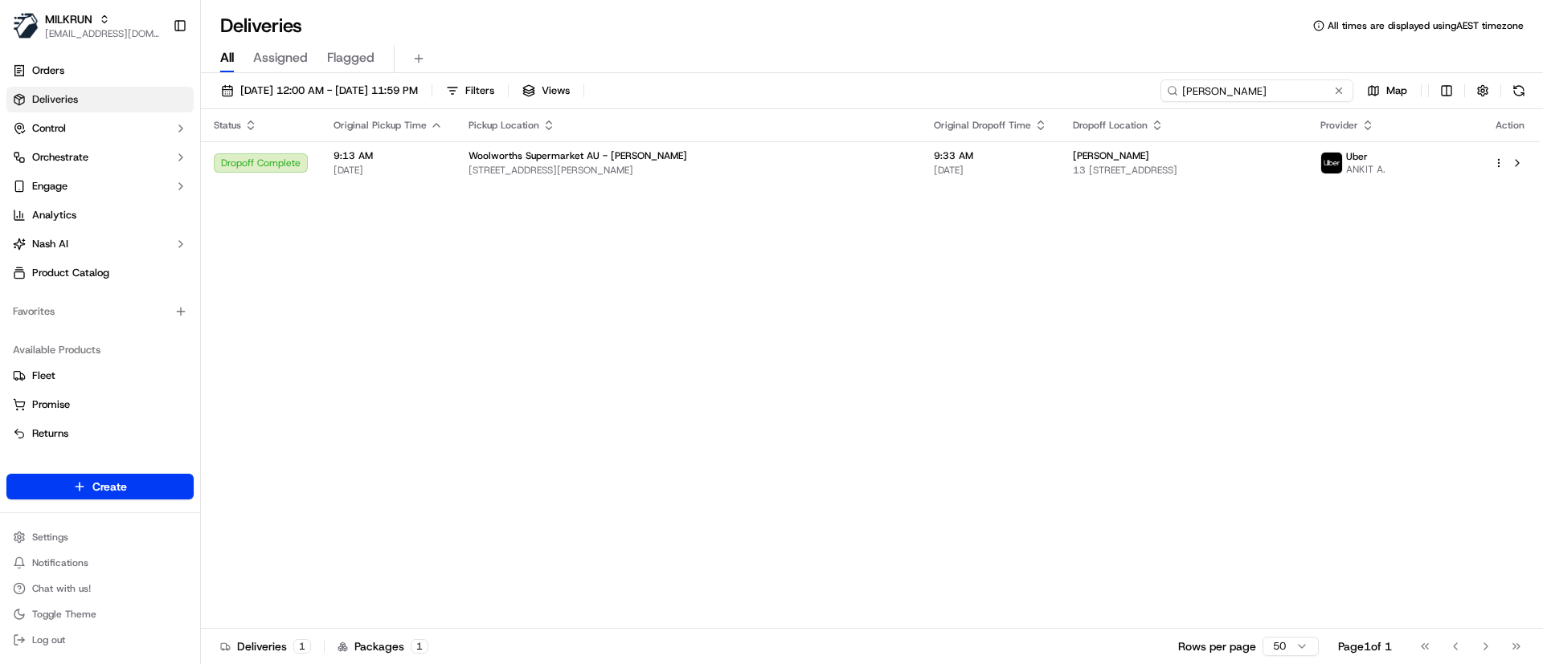
drag, startPoint x: 1318, startPoint y: 86, endPoint x: 1045, endPoint y: 84, distance: 272.4
click at [1045, 84] on div "20/09/2025 12:00 AM - 20/09/2025 11:59 PM Filters Views Helen Marinovic Map" at bounding box center [872, 95] width 1342 height 30
paste input "f5bcbcdc-8482-416b-b343-bd7a1d1feaa9"
type input "f5bcbcdc-8482-416b-b343-bd7a1d1feaa9"
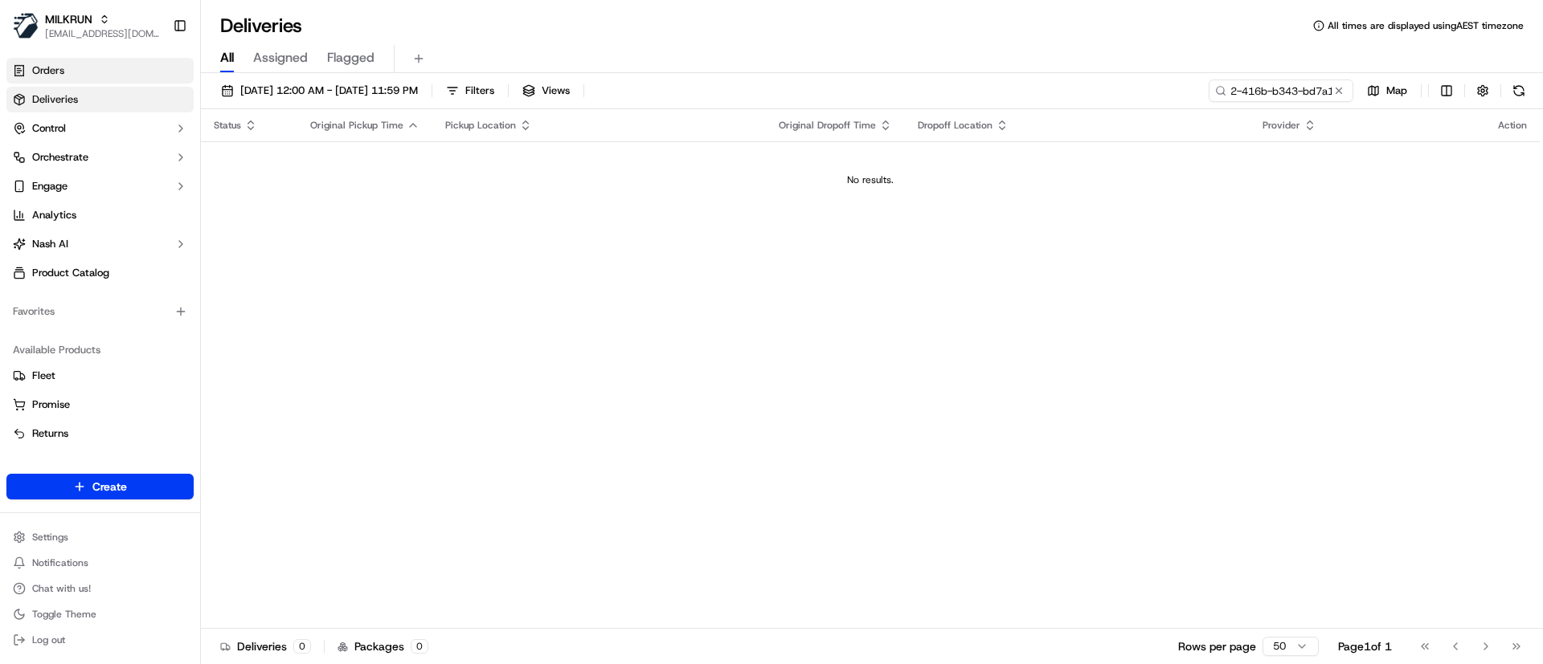
click at [88, 71] on link "Orders" at bounding box center [99, 71] width 187 height 26
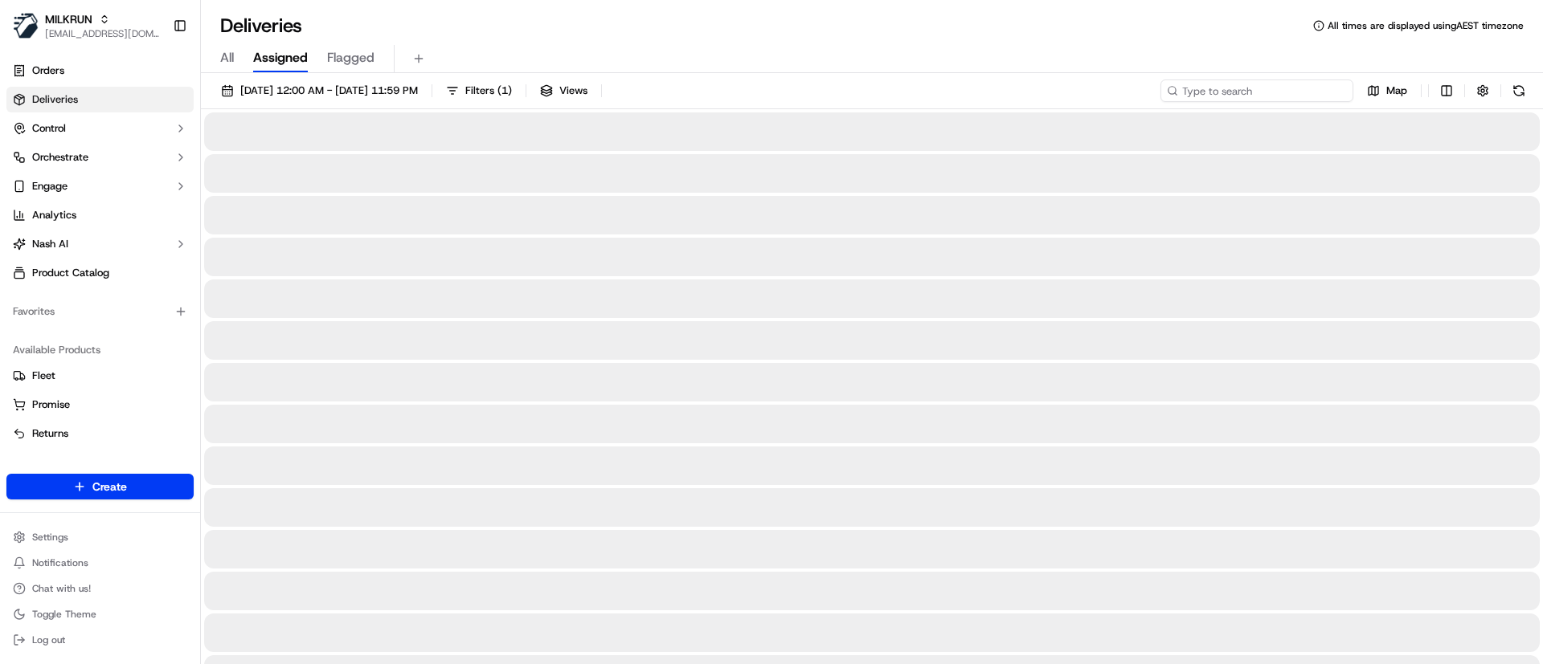
click at [1238, 88] on input at bounding box center [1256, 91] width 193 height 22
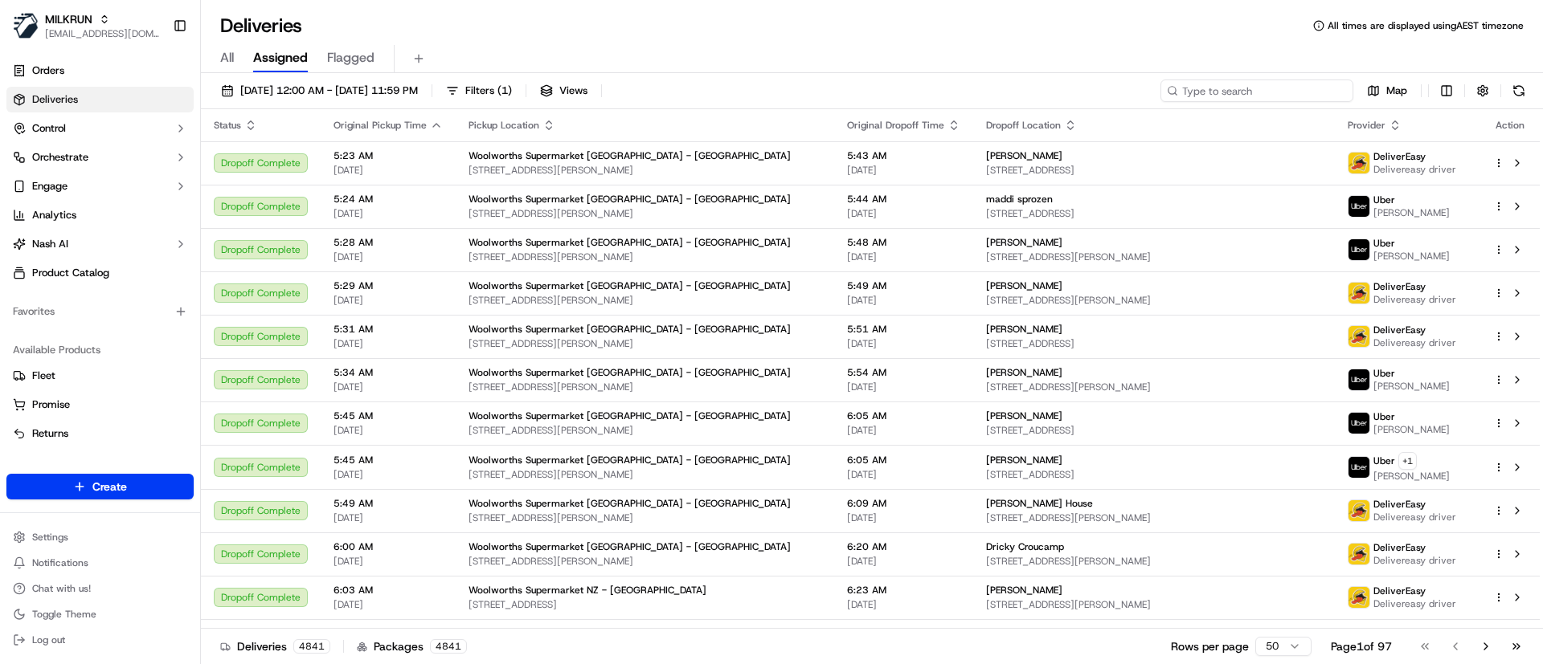
paste input "f5bcbcdc-8482-416b-b343-bd7a1d1feaa9"
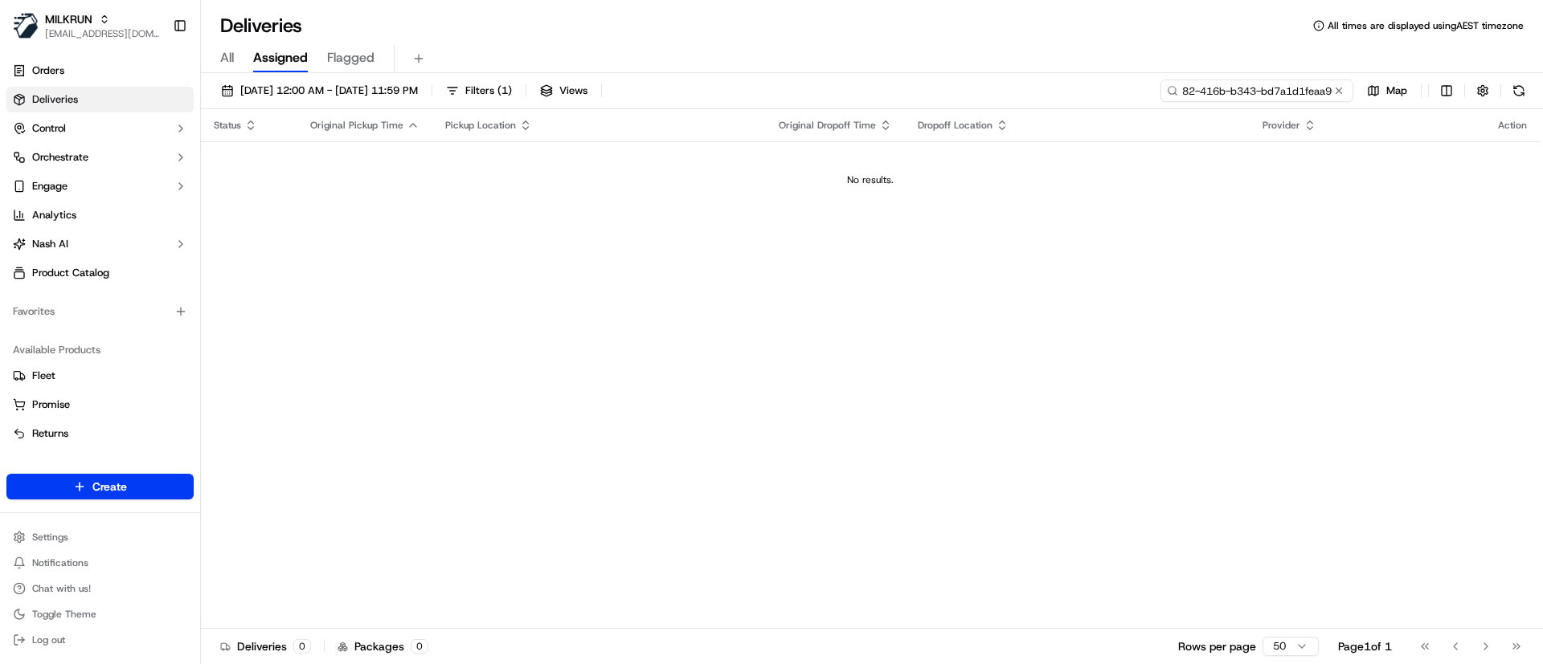
type input "f5bcbcdc-8482-416b-b343-bd7a1d1feaa9"
click at [1211, 92] on input "f5bcbcdc-8482-416b-b343-bd7a1d1feaa9" at bounding box center [1256, 91] width 193 height 22
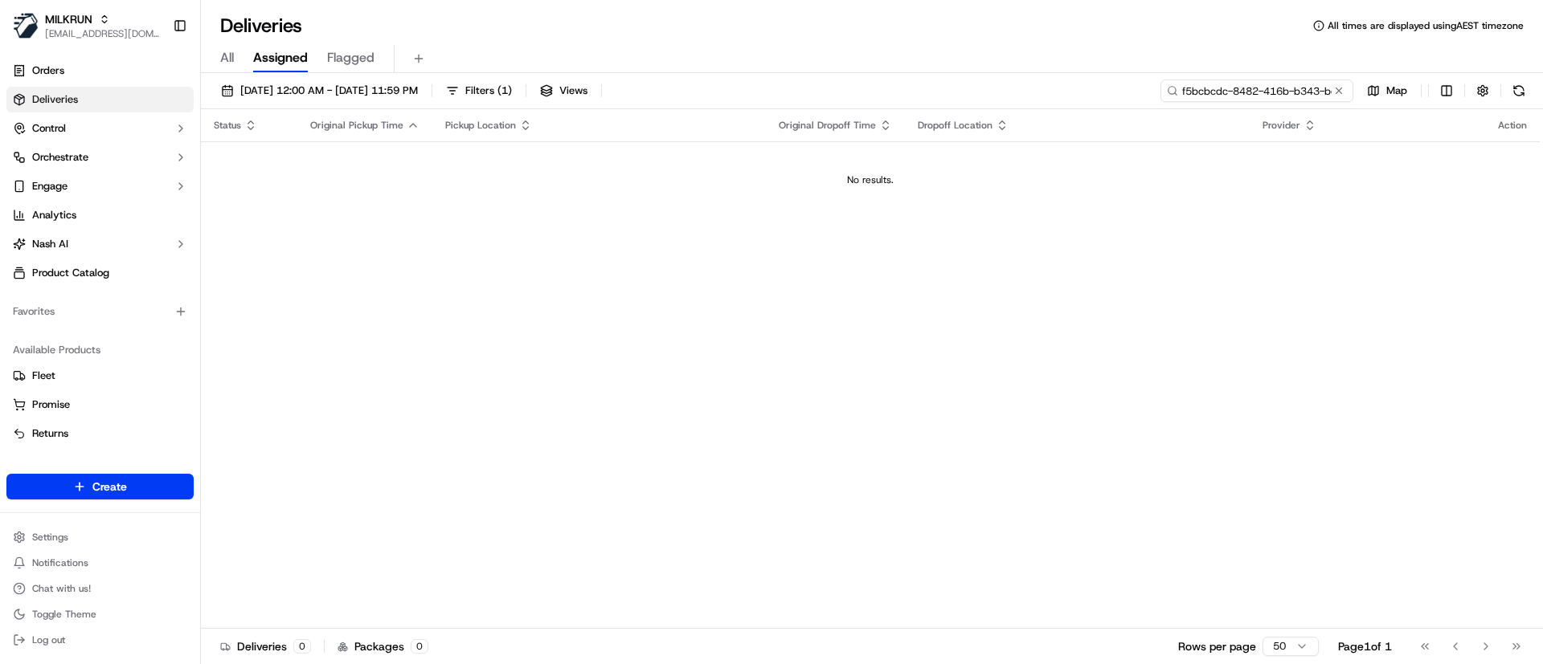
click at [1188, 91] on input "f5bcbcdc-8482-416b-b343-bd7a1d1feaa9" at bounding box center [1256, 91] width 193 height 22
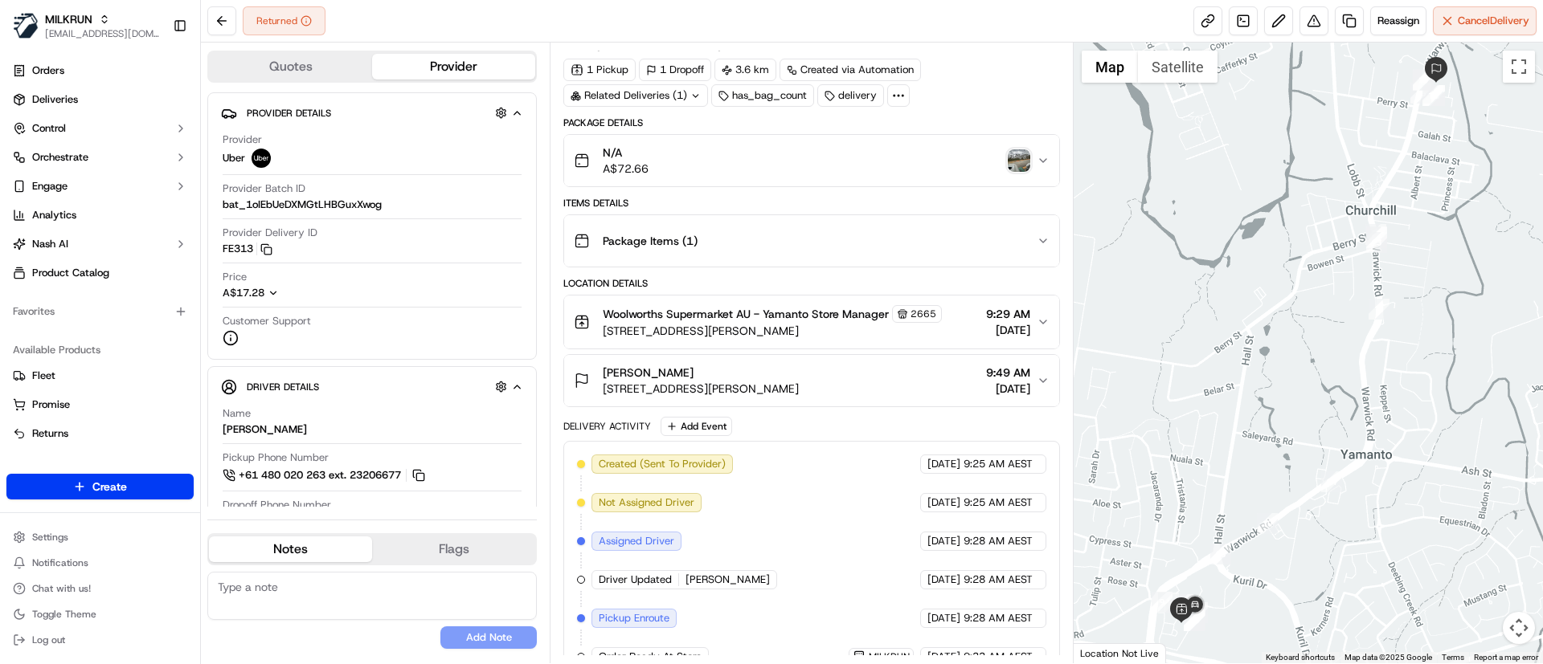
scroll to position [309, 0]
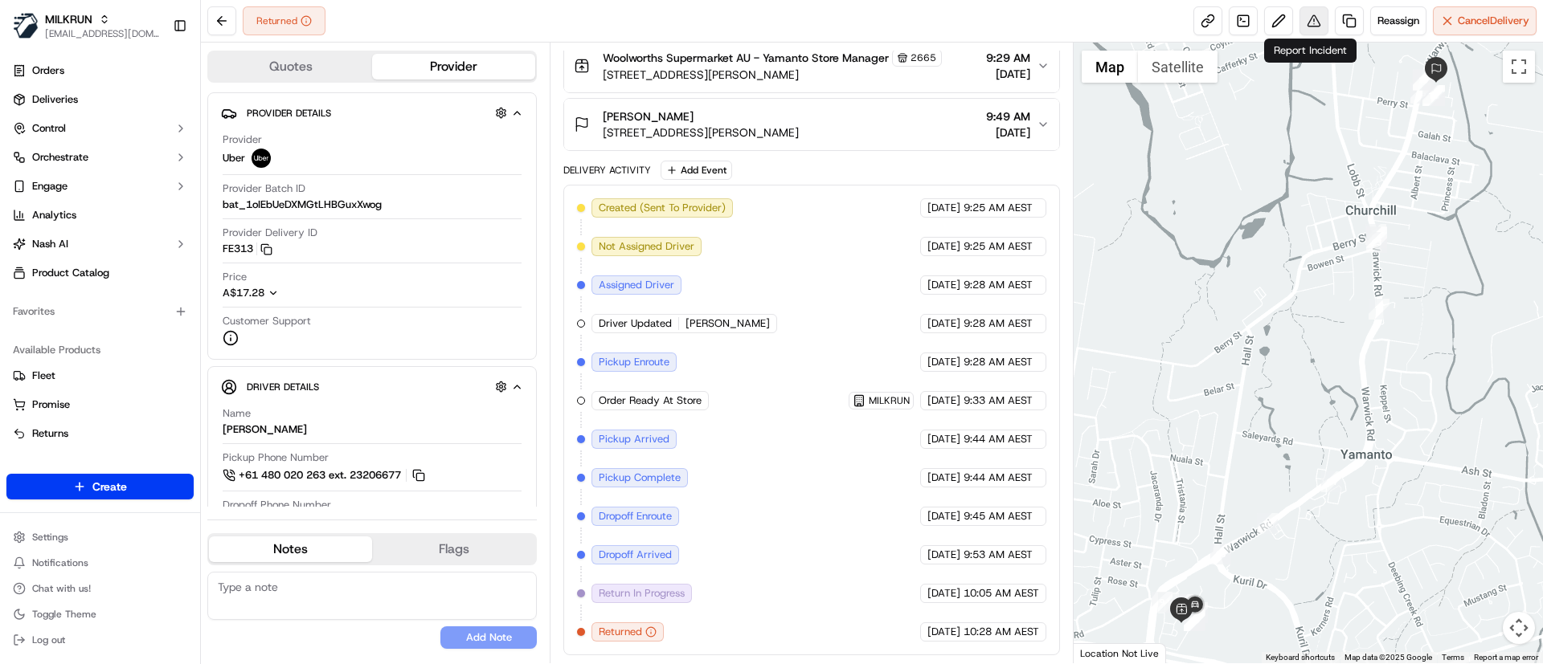
click at [1306, 12] on button at bounding box center [1313, 20] width 29 height 29
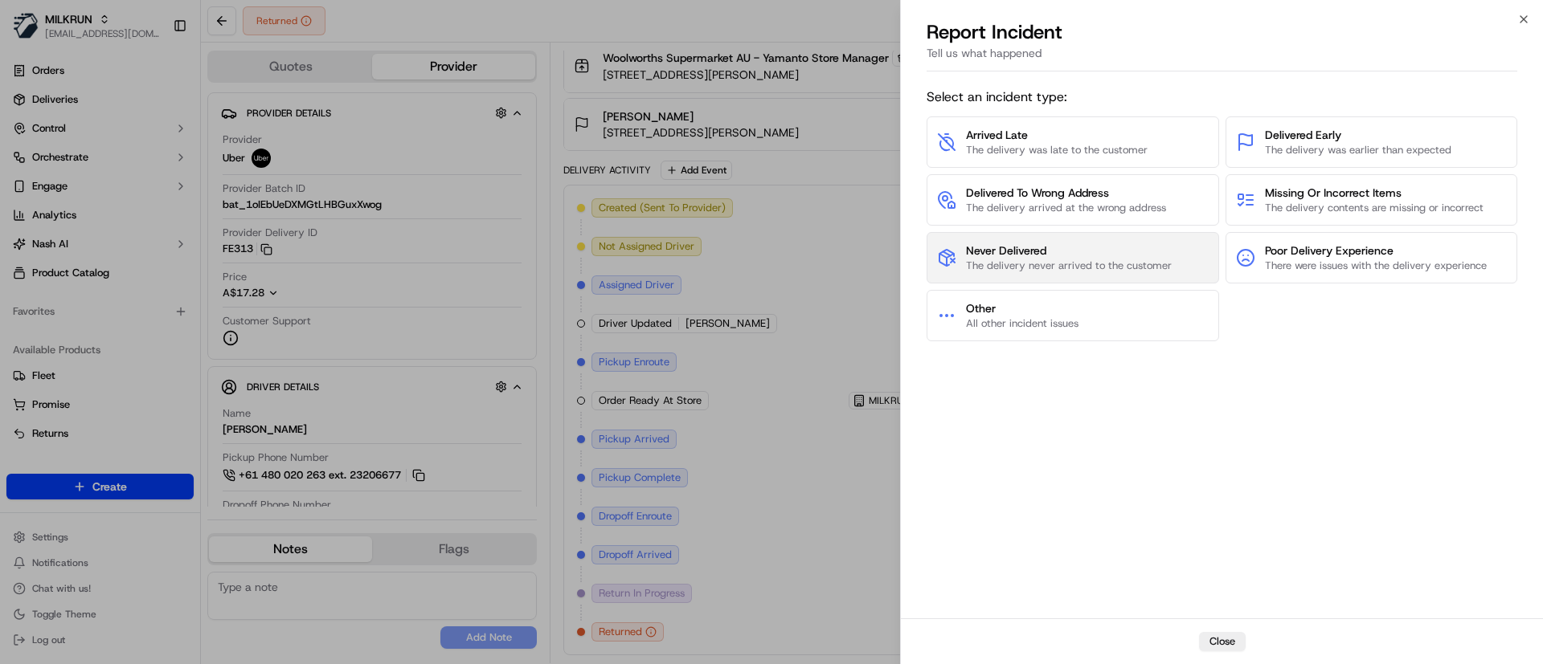
click at [1117, 253] on span "Never Delivered" at bounding box center [1069, 251] width 206 height 16
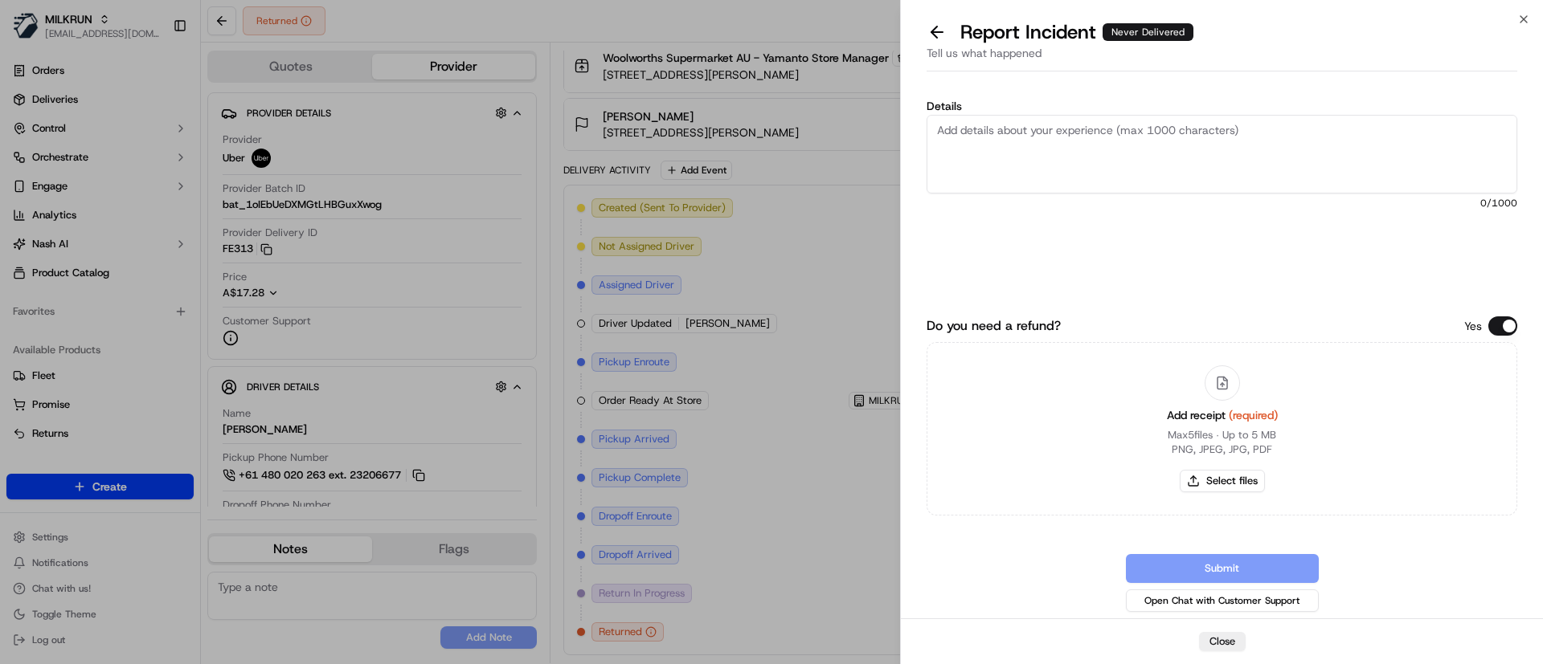
click at [1040, 147] on textarea "Details" at bounding box center [1221, 154] width 590 height 79
drag, startPoint x: 983, startPoint y: 160, endPoint x: 949, endPoint y: 156, distance: 34.8
click at [949, 156] on textarea "Customer confirmed order not received, store confirmed order not returned. plea…" at bounding box center [1221, 154] width 590 height 79
click at [942, 159] on textarea "Customer confirmed order not received, store confirmed order not returned. plea…" at bounding box center [1221, 154] width 590 height 79
click at [1028, 168] on textarea "Customer confirmed order not received, store confirmed order not returned. Plea…" at bounding box center [1221, 154] width 590 height 79
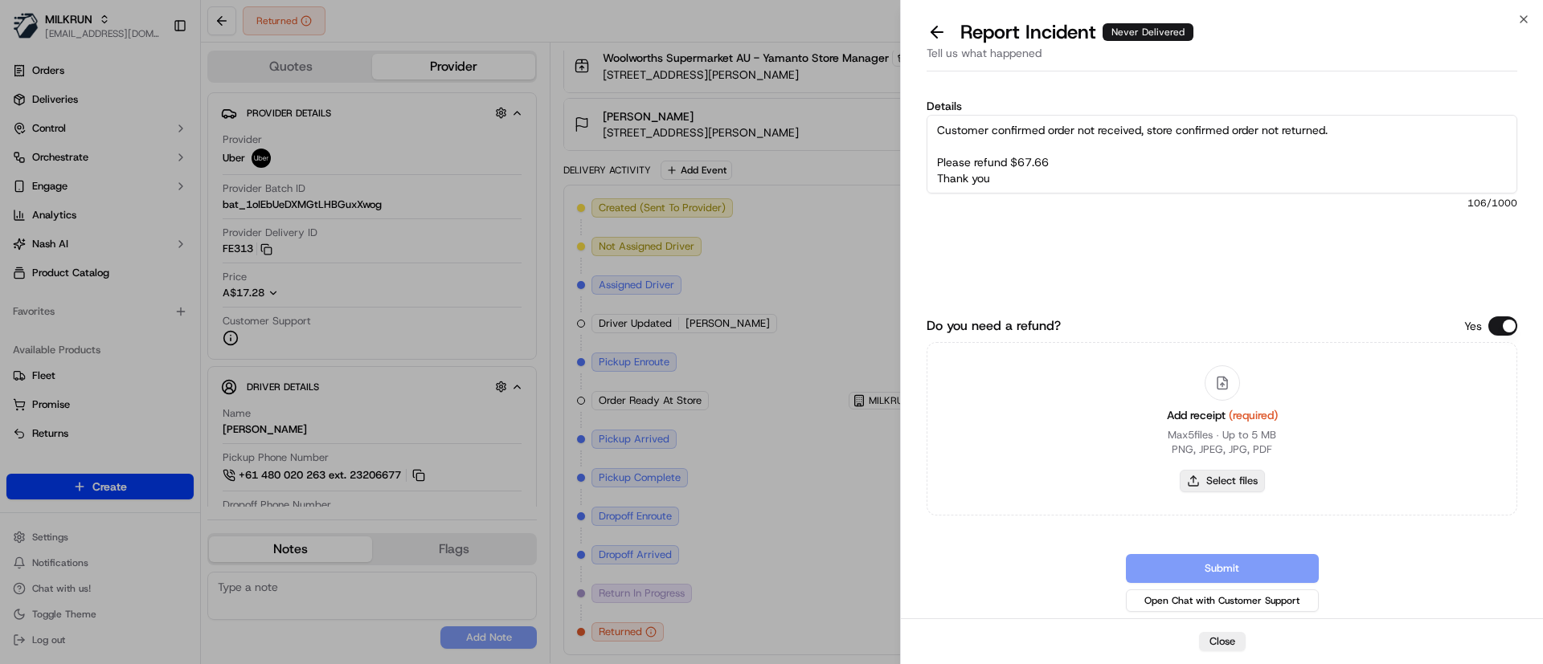
type textarea "Customer confirmed order not received, store confirmed order not returned. Plea…"
click at [1238, 478] on button "Select files" at bounding box center [1221, 481] width 85 height 22
type input "C:\fakepath\Screenshot_20-9-2025_121430_Amy savidge.jpeg"
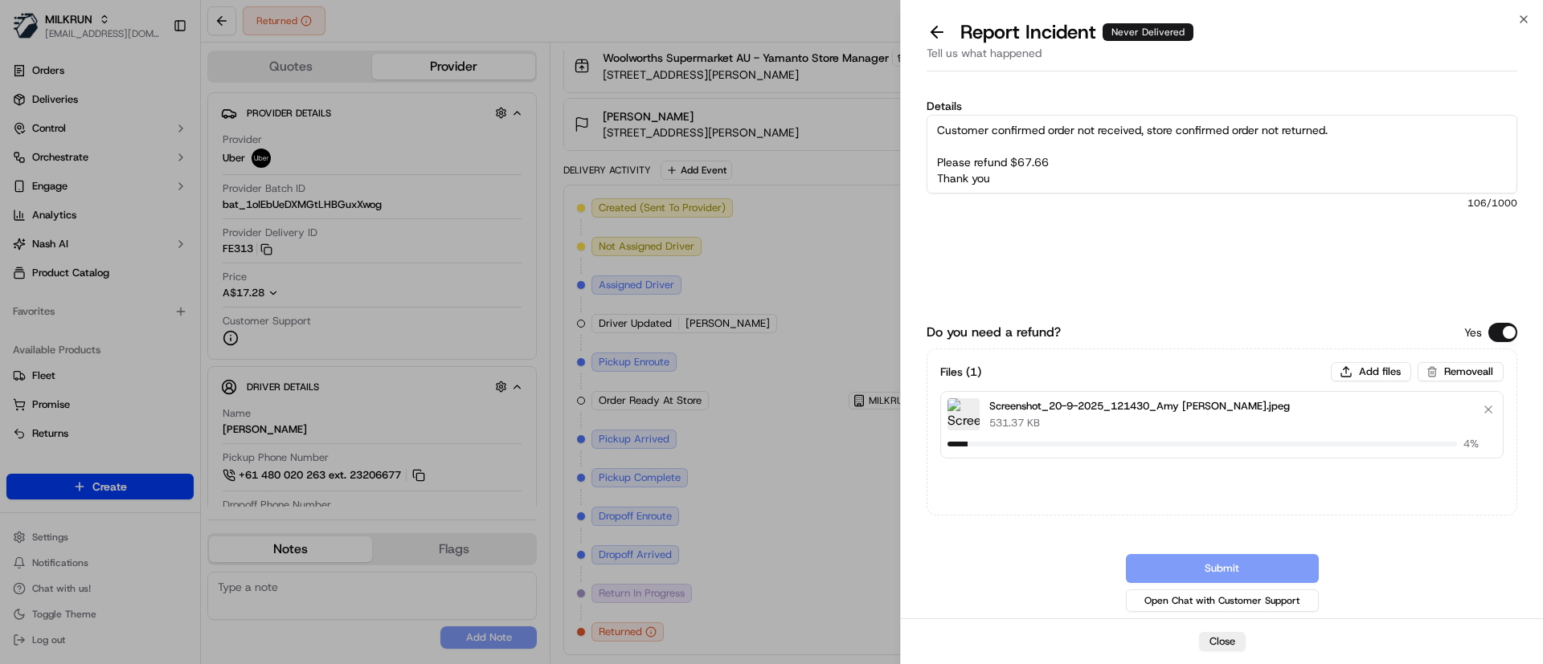
click at [1056, 134] on textarea "Customer confirmed order not received, store confirmed order not returned. Plea…" at bounding box center [1221, 154] width 590 height 79
click at [1036, 143] on textarea "Customer confirmed order not received, store confirmed order not returned. Plea…" at bounding box center [1221, 154] width 590 height 79
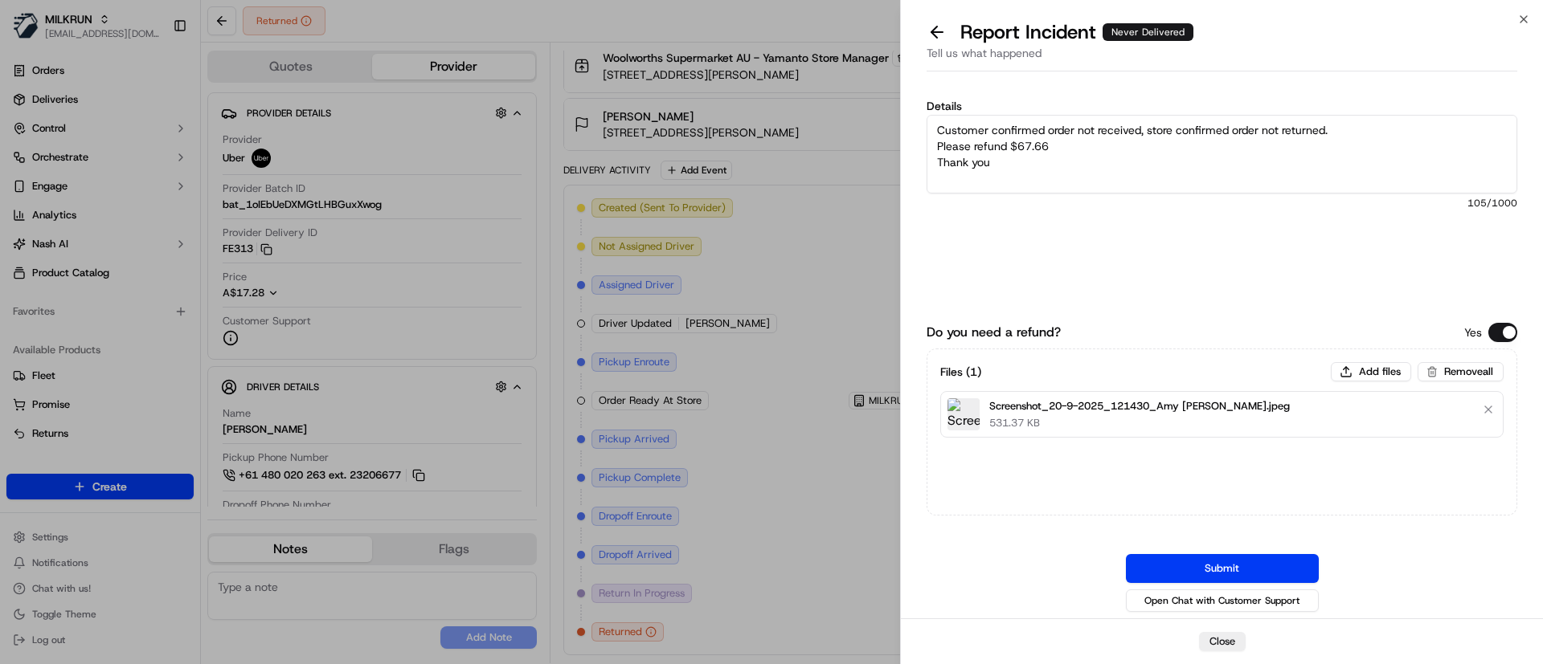
click at [1154, 153] on textarea "Customer confirmed order not received, store confirmed order not returned. Plea…" at bounding box center [1221, 154] width 590 height 79
type textarea "Customer confirmed order not received, store confirmed order not returned. Plea…"
click at [1169, 574] on button "Submit" at bounding box center [1222, 568] width 193 height 29
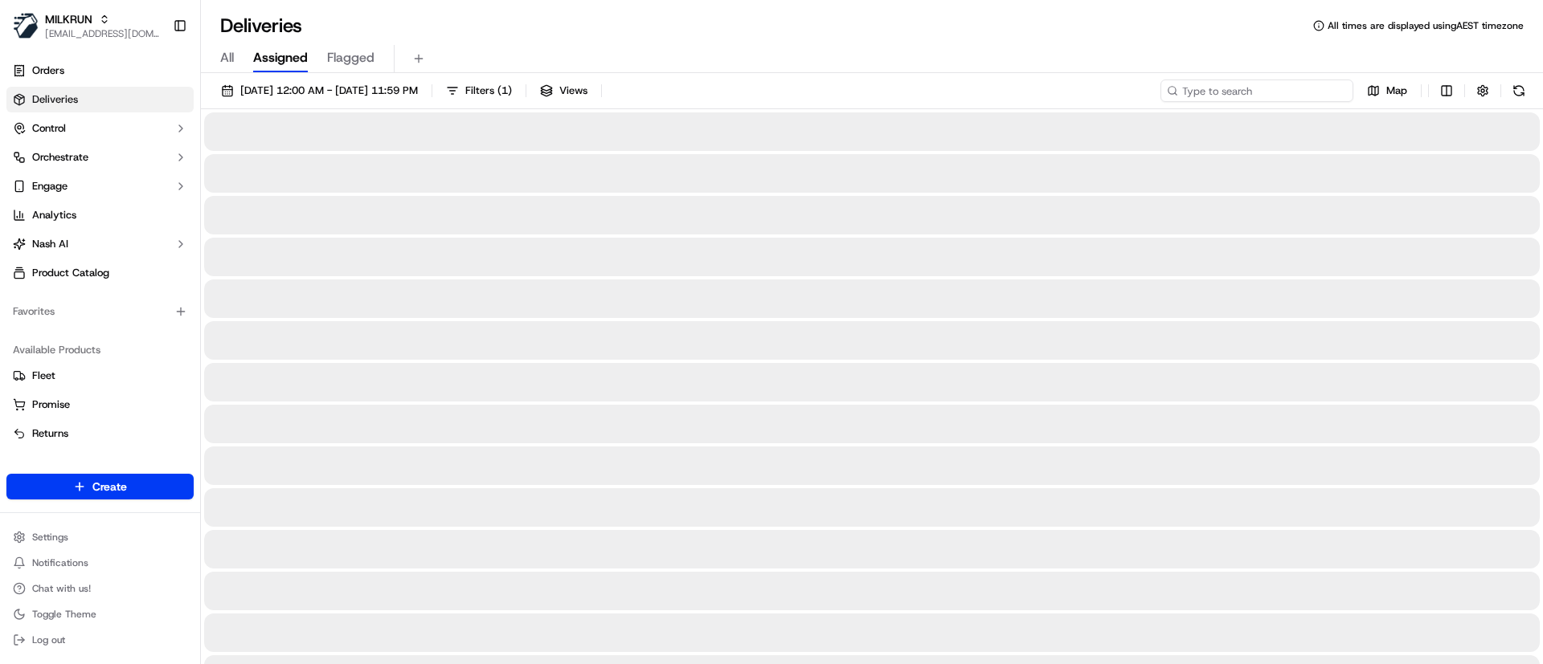
click at [1246, 92] on input at bounding box center [1256, 91] width 193 height 22
paste input "f5bcbcdc-8482-416b-b343-bd7a1d1feaa9"
type input "f5bcbcdc-8482-416b-b343-bd7a1d1feaa9"
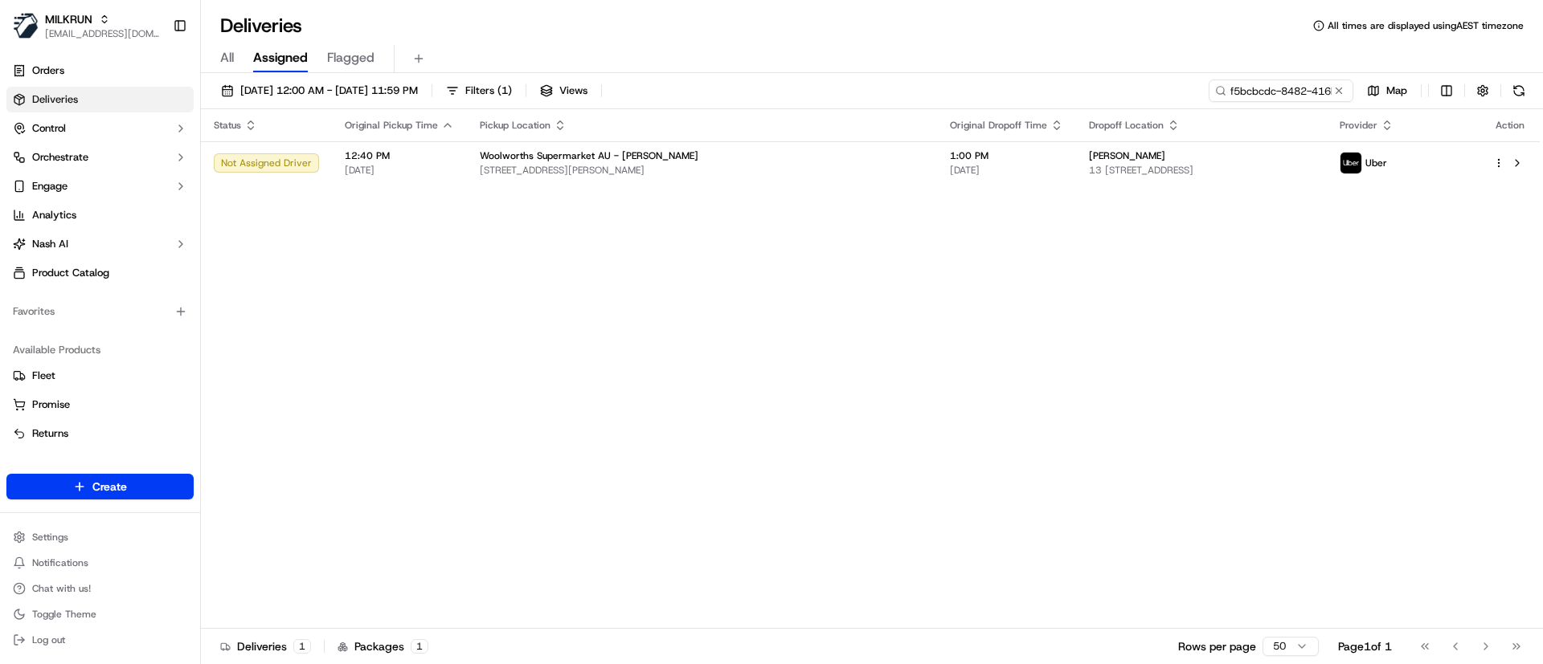
click at [1029, 362] on div "Status Original Pickup Time Pickup Location Original Dropoff Time Dropoff Locat…" at bounding box center [870, 369] width 1338 height 520
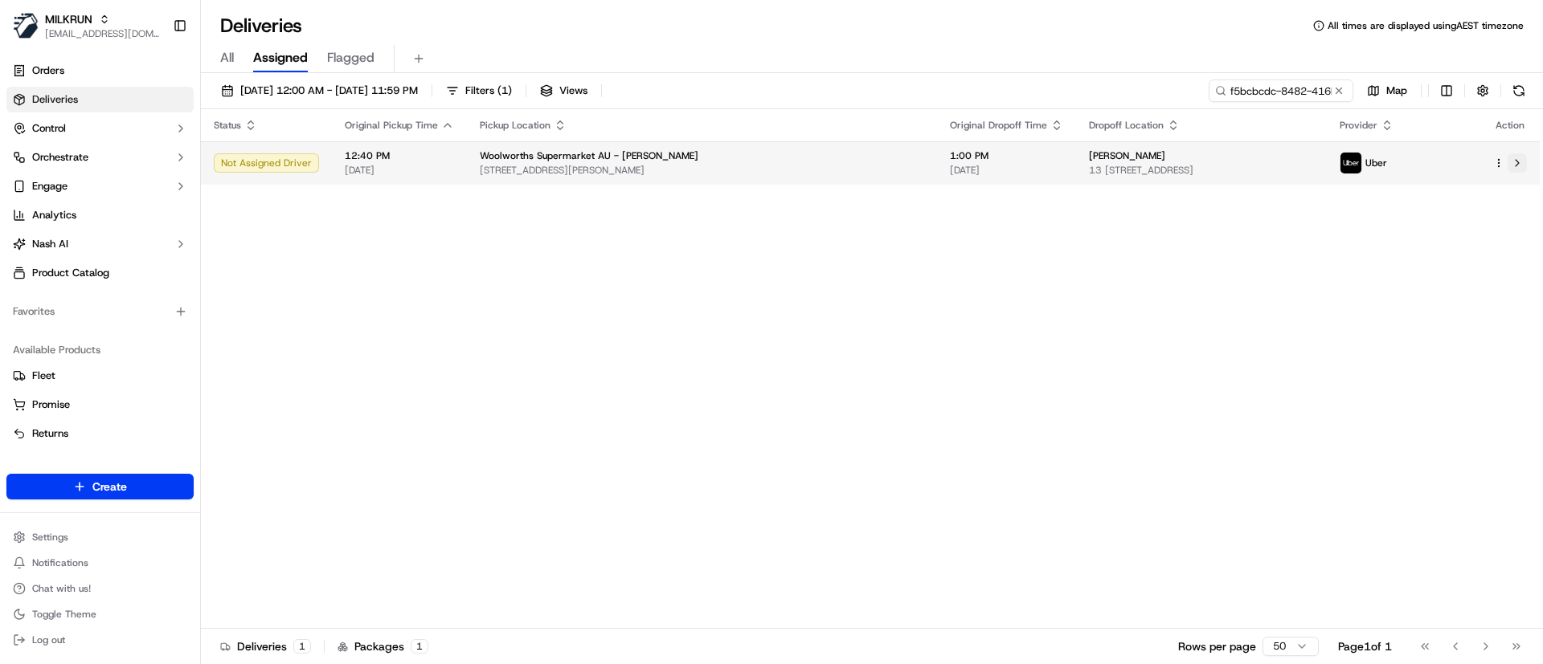
click at [1519, 160] on button at bounding box center [1516, 162] width 19 height 19
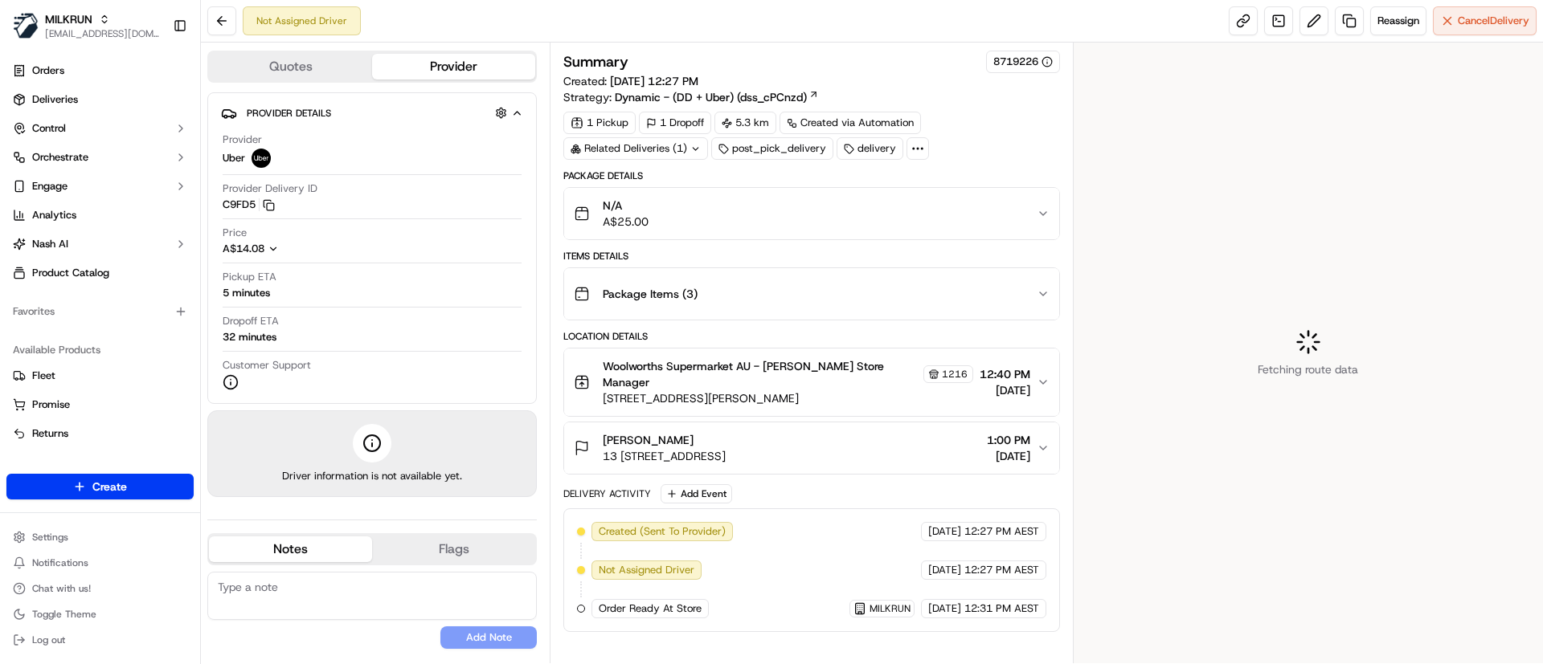
click at [304, 442] on textarea at bounding box center [371, 596] width 329 height 48
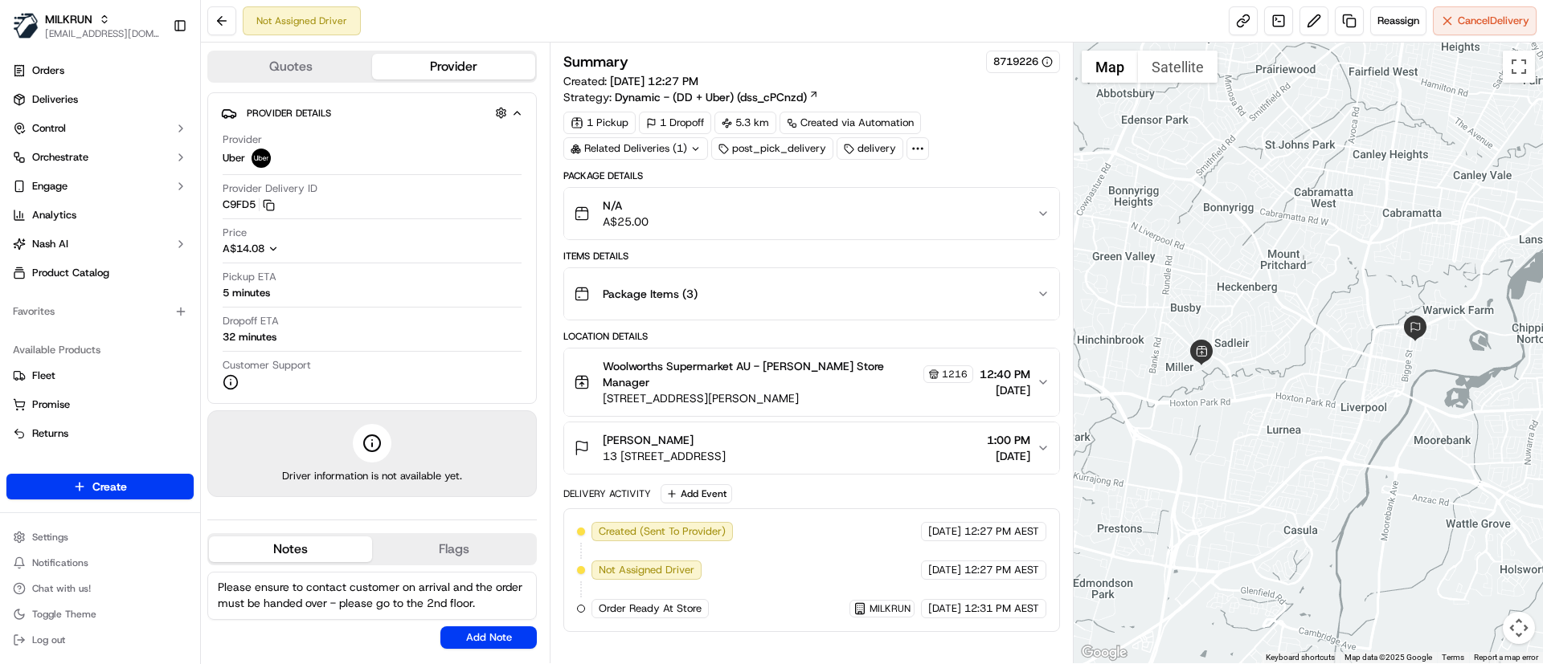
scroll to position [23, 0]
paste textarea "The driver refused to come to the second floor"
drag, startPoint x: 485, startPoint y: 604, endPoint x: 215, endPoint y: 612, distance: 270.1
click at [215, 442] on textarea "Please ensure to contact customer on arrival and the order must be handed over …" at bounding box center [371, 596] width 329 height 48
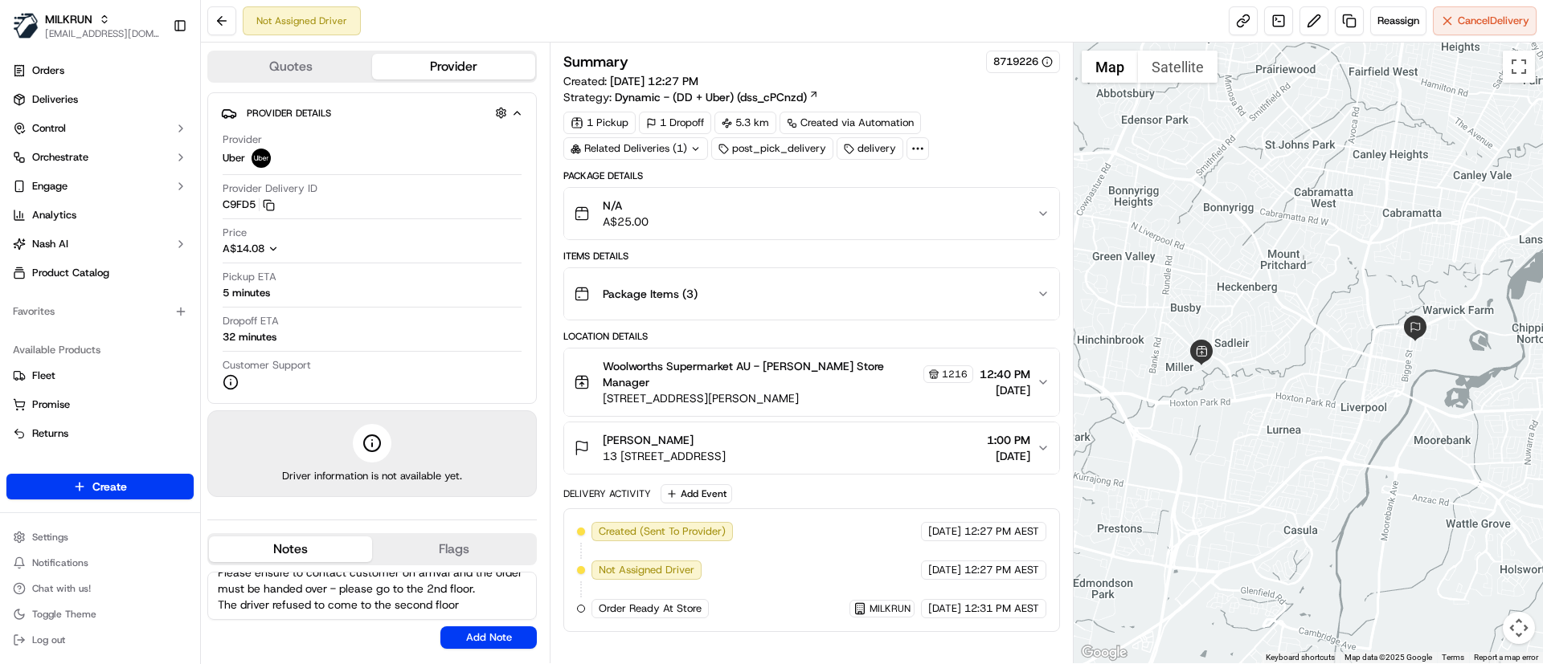
scroll to position [31, 0]
click at [437, 442] on textarea "Please ensure to contact customer on arrival and the order must be handed over …" at bounding box center [371, 596] width 329 height 48
drag, startPoint x: 464, startPoint y: 603, endPoint x: 294, endPoint y: 602, distance: 169.5
click at [294, 442] on textarea "Please ensure to contact customer on arrival and the order must be handed over …" at bounding box center [371, 596] width 329 height 48
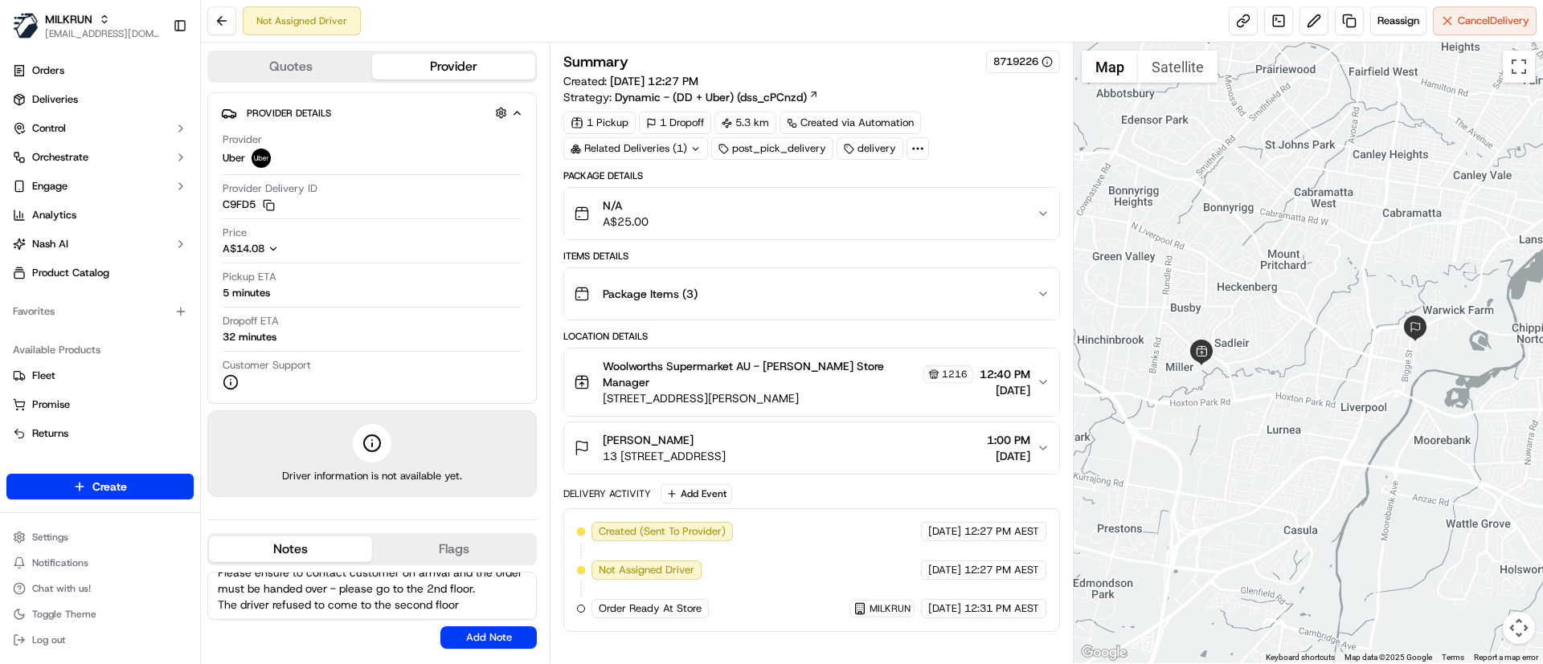
scroll to position [31, 0]
click at [298, 442] on textarea "Please ensure to contact customer on arrival and the order must be handed over …" at bounding box center [371, 596] width 329 height 48
click at [321, 442] on textarea "Please ensure to contact customer on arrival and the order must be handed over …" at bounding box center [371, 596] width 329 height 48
drag, startPoint x: 461, startPoint y: 607, endPoint x: 300, endPoint y: 611, distance: 160.7
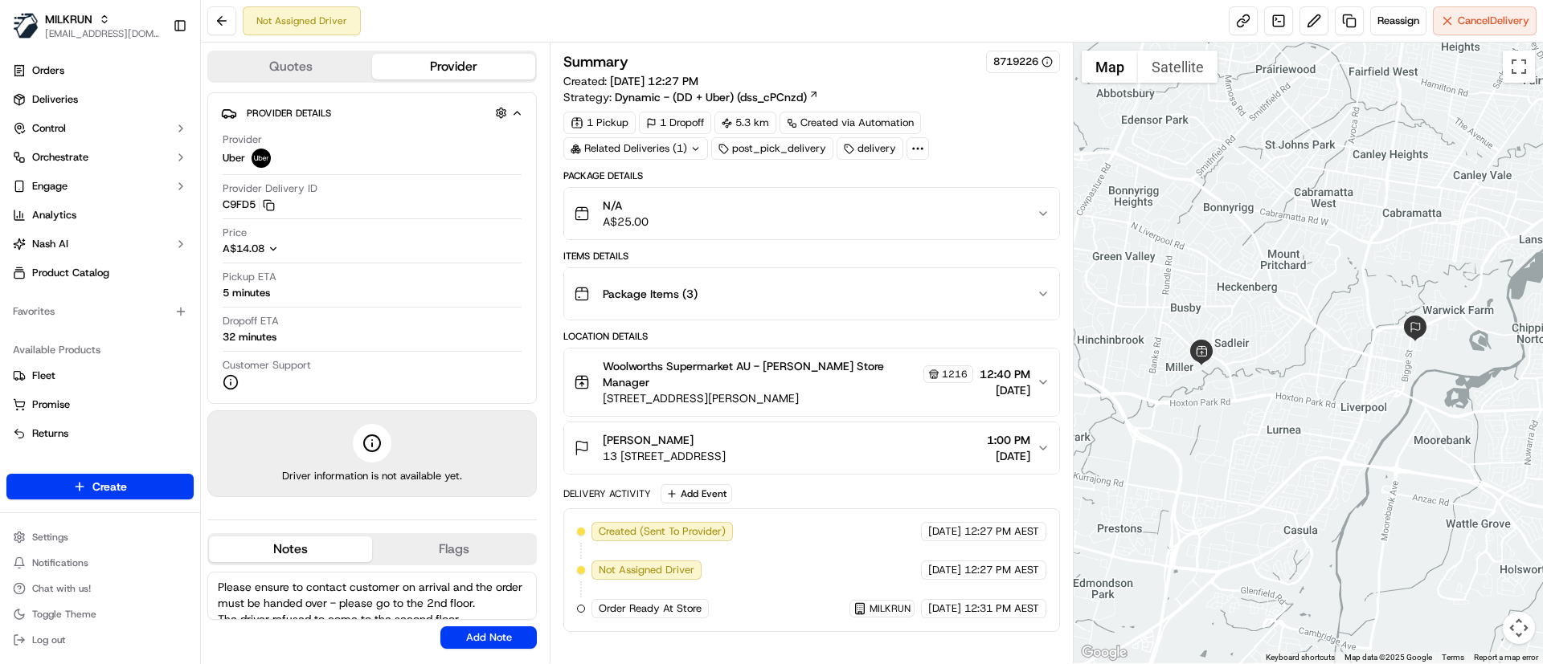
click at [300, 442] on textarea "Please ensure to contact customer on arrival and the order must be handed over …" at bounding box center [371, 596] width 329 height 48
click at [228, 442] on textarea "Please ensure to contact customer on arrival and the order must be handed over …" at bounding box center [371, 596] width 329 height 48
click at [289, 442] on textarea "Please ensure to contact customer on arrival and the order must be handed over …" at bounding box center [371, 596] width 329 height 48
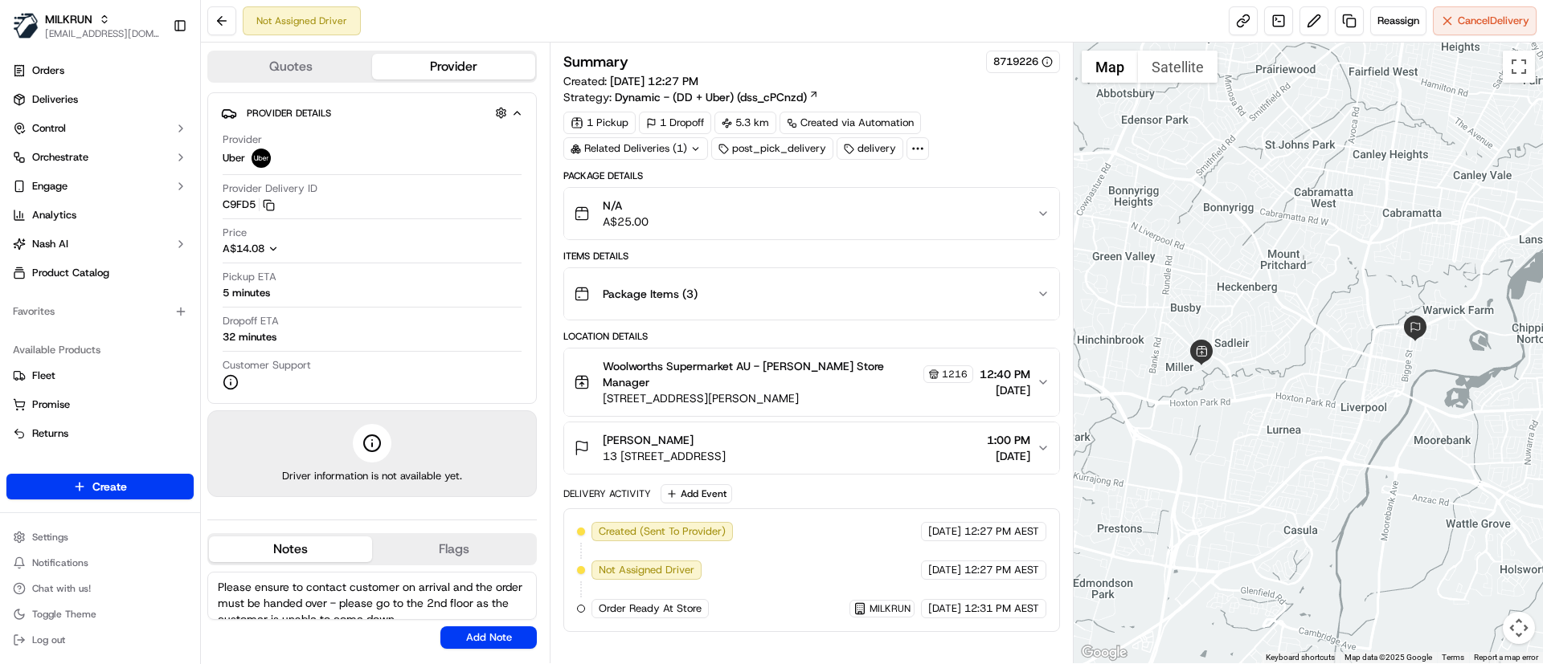
drag, startPoint x: 372, startPoint y: 603, endPoint x: 400, endPoint y: 585, distance: 33.6
click at [400, 442] on textarea "Please ensure to contact customer on arrival and the order must be handed over …" at bounding box center [371, 596] width 329 height 48
click at [468, 442] on textarea "Please ensure to contact customer on arrival and the order must be handed over …" at bounding box center [371, 596] width 329 height 48
drag, startPoint x: 358, startPoint y: 604, endPoint x: 452, endPoint y: 588, distance: 95.4
click at [452, 442] on textarea "Please ensure to contact customer on arrival and the order must be handed over …" at bounding box center [371, 596] width 329 height 48
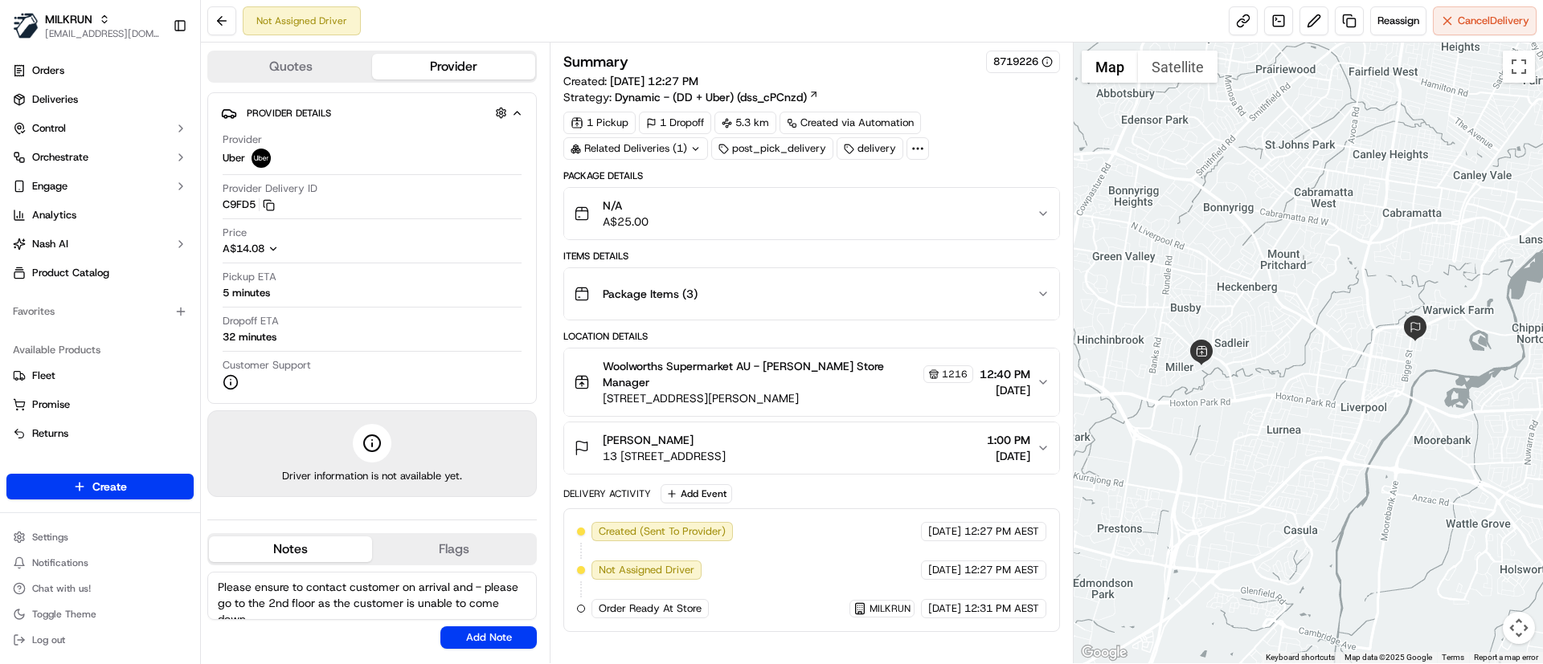
click at [351, 442] on textarea "Please ensure to contact customer on arrival and - please go to the 2nd floor a…" at bounding box center [371, 596] width 329 height 48
click at [492, 442] on textarea "Please ensure to contact customer on arrival and - please go to the 2nd floor t…" at bounding box center [371, 596] width 329 height 48
type textarea "Please ensure to contact customer on arrival and please go to the 2nd floor to …"
click at [496, 442] on button "Add Note" at bounding box center [488, 638] width 96 height 22
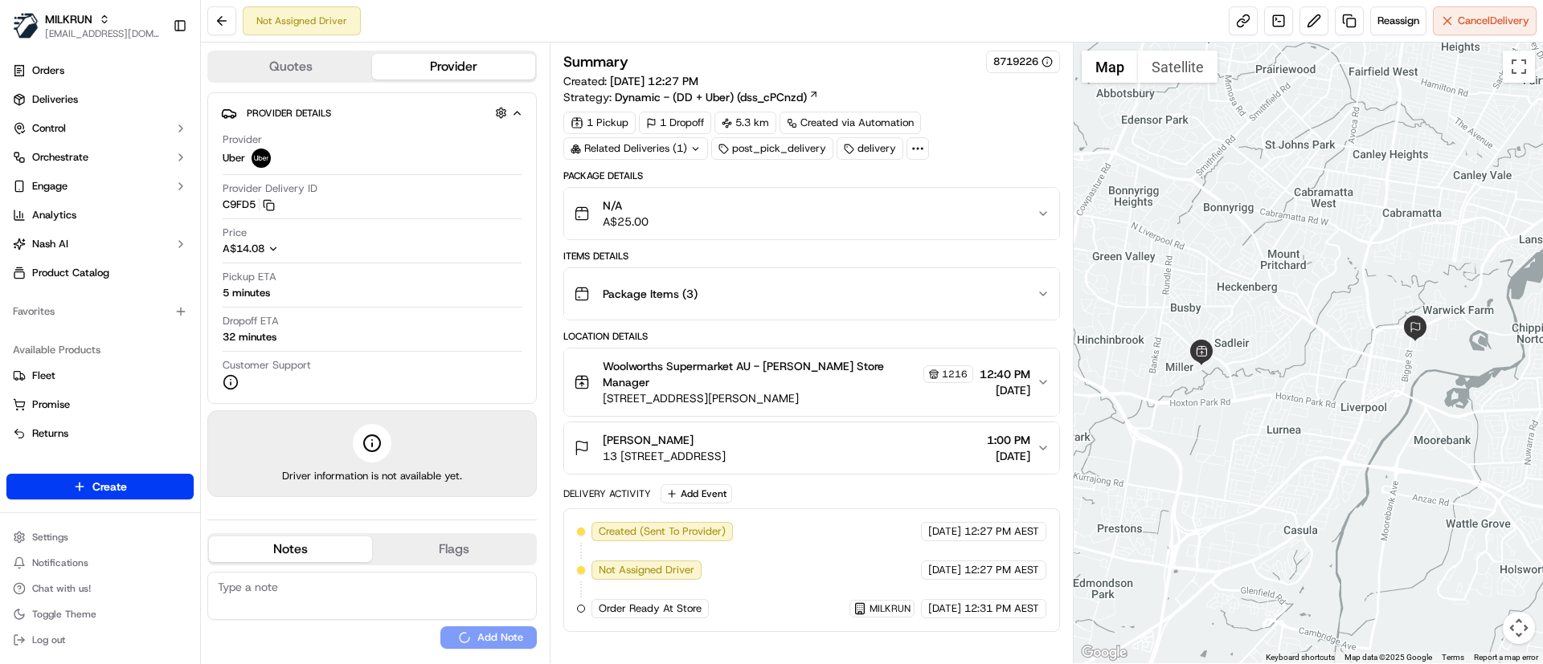
scroll to position [0, 0]
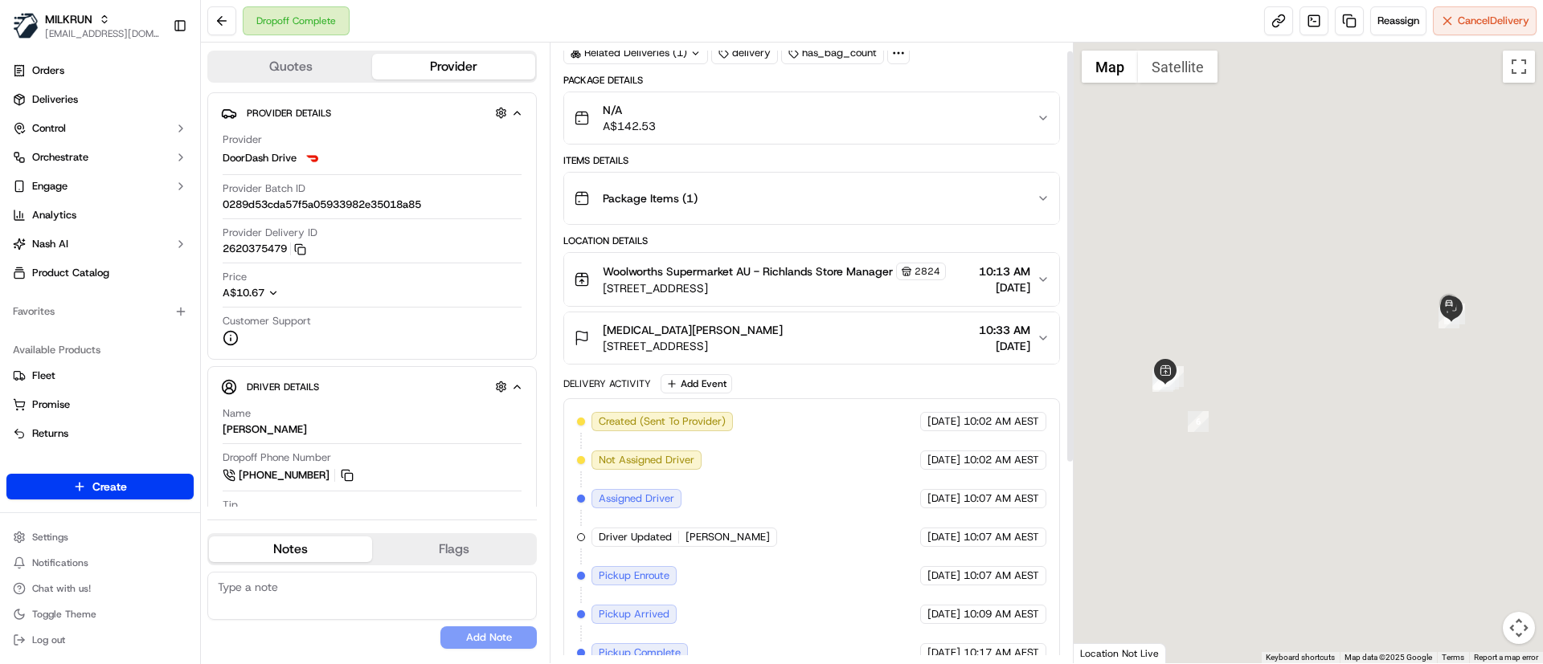
scroll to position [309, 0]
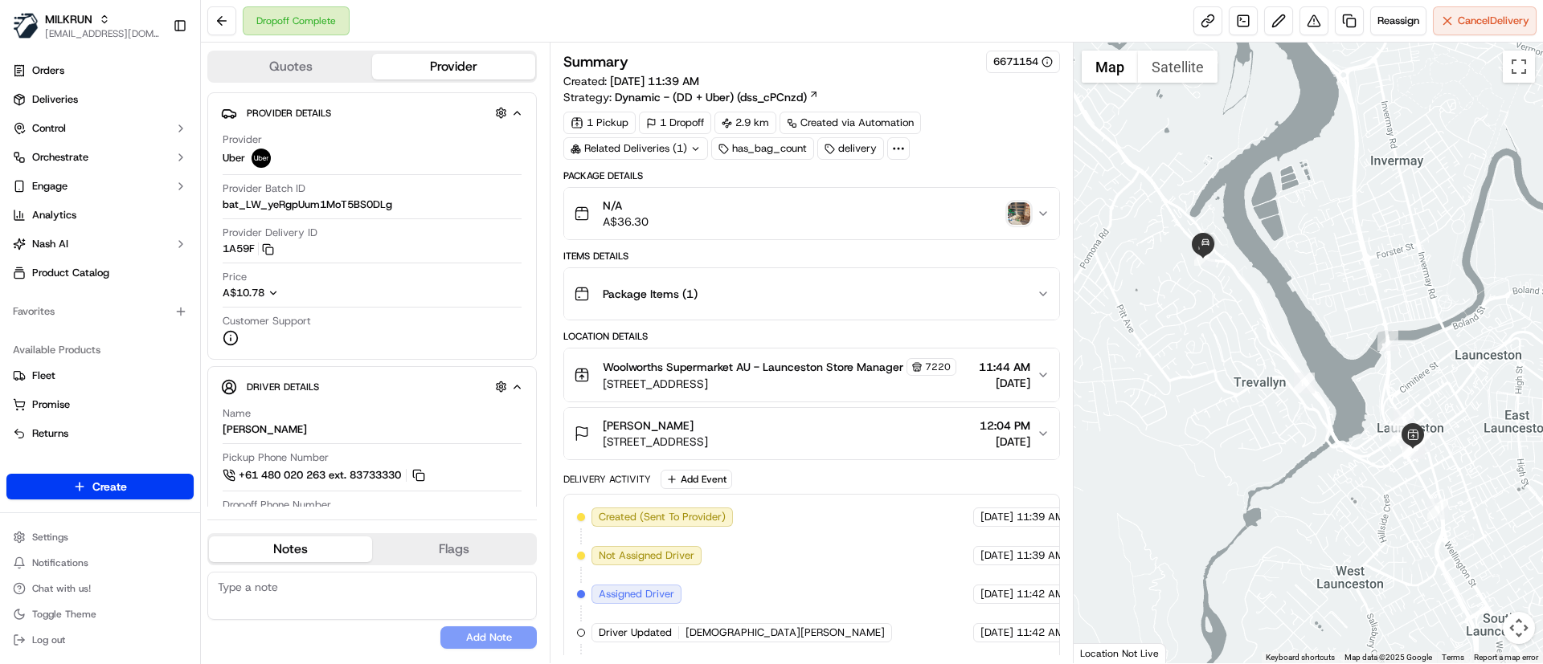
click at [1021, 217] on img "button" at bounding box center [1018, 213] width 22 height 22
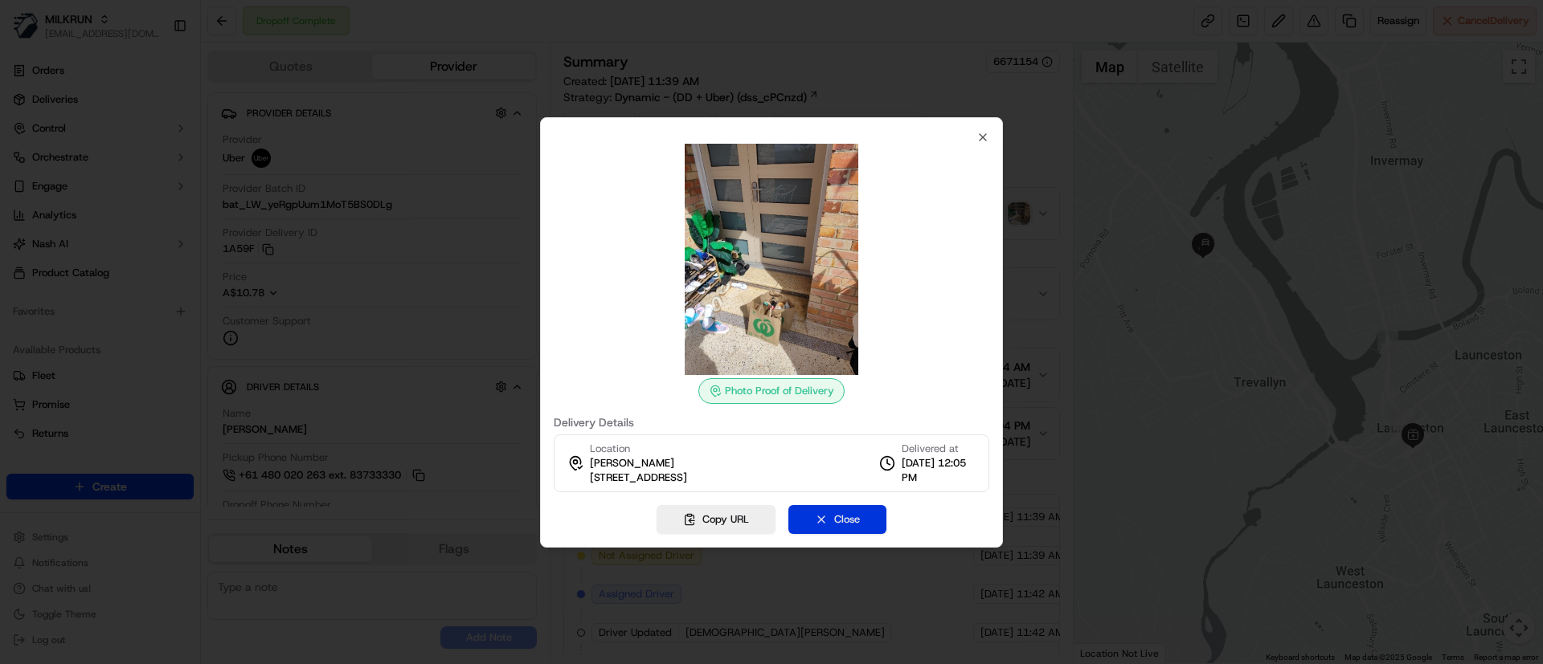
click at [826, 519] on button "Close" at bounding box center [837, 519] width 98 height 29
